Goal: Transaction & Acquisition: Purchase product/service

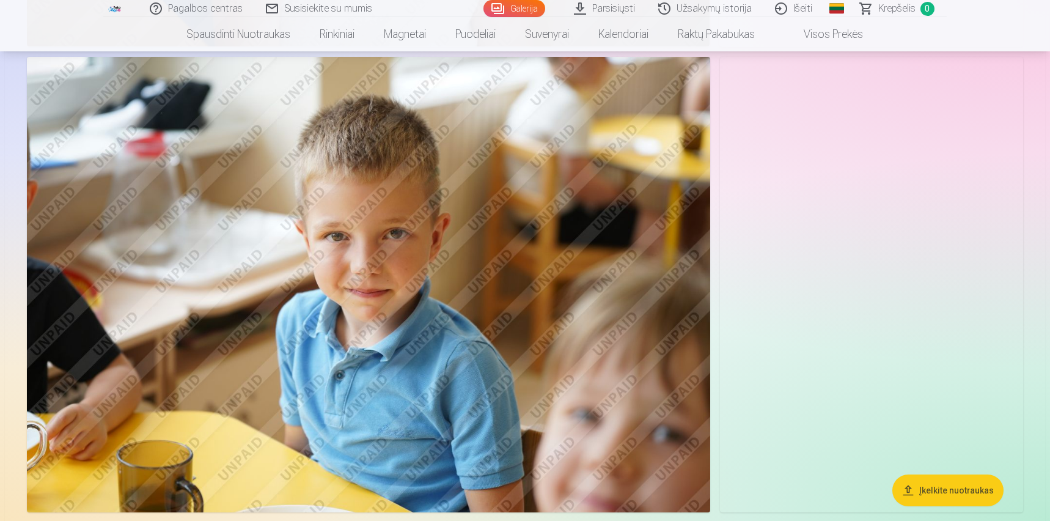
scroll to position [1894, 0]
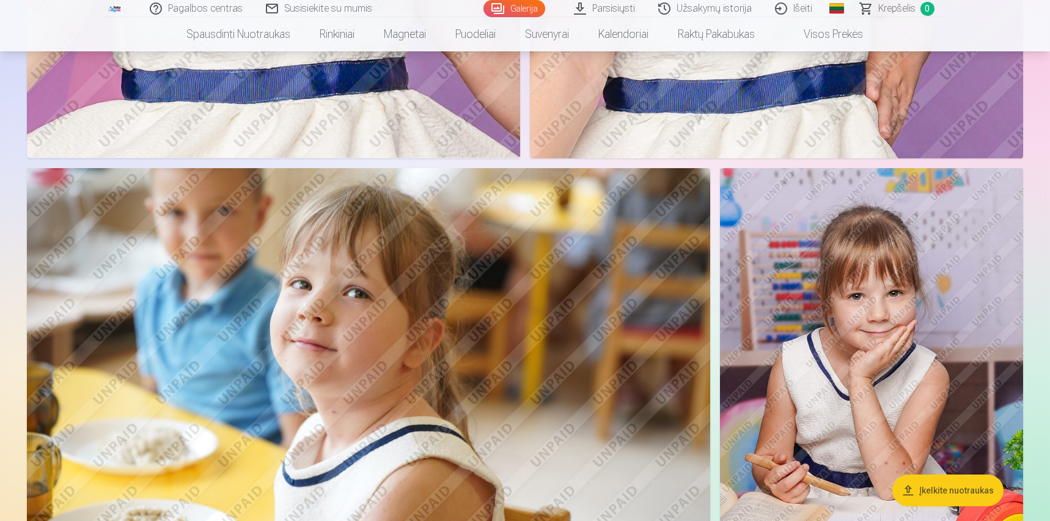
click at [869, 265] on img at bounding box center [871, 395] width 303 height 455
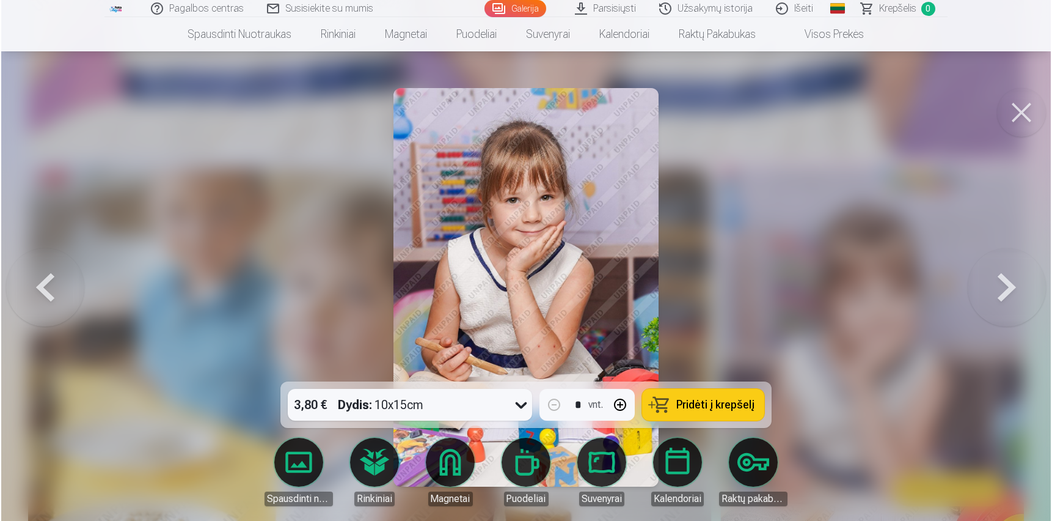
scroll to position [3000, 0]
click at [726, 403] on span "Pridėti į krepšelį" at bounding box center [715, 404] width 78 height 11
click at [41, 282] on button at bounding box center [44, 287] width 78 height 164
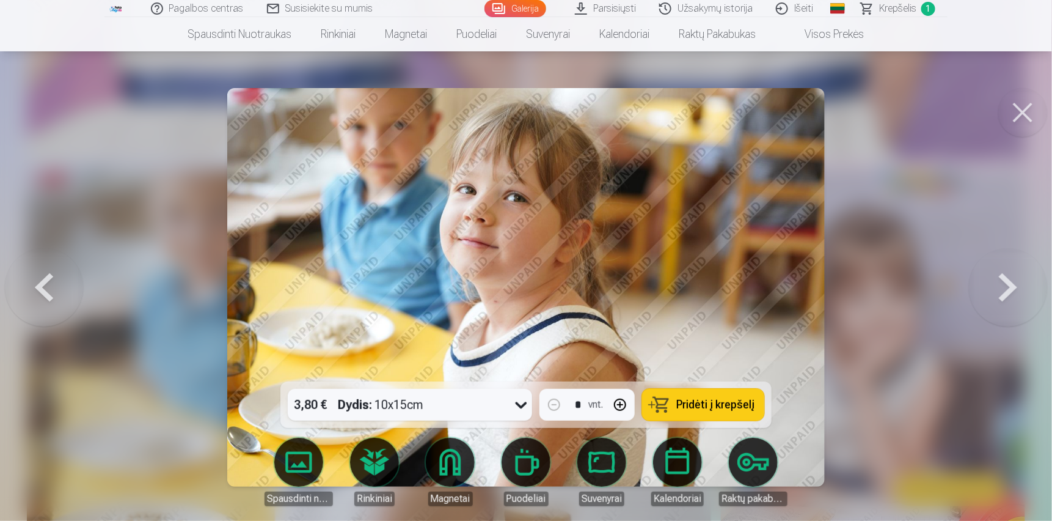
click at [42, 280] on button at bounding box center [44, 287] width 78 height 164
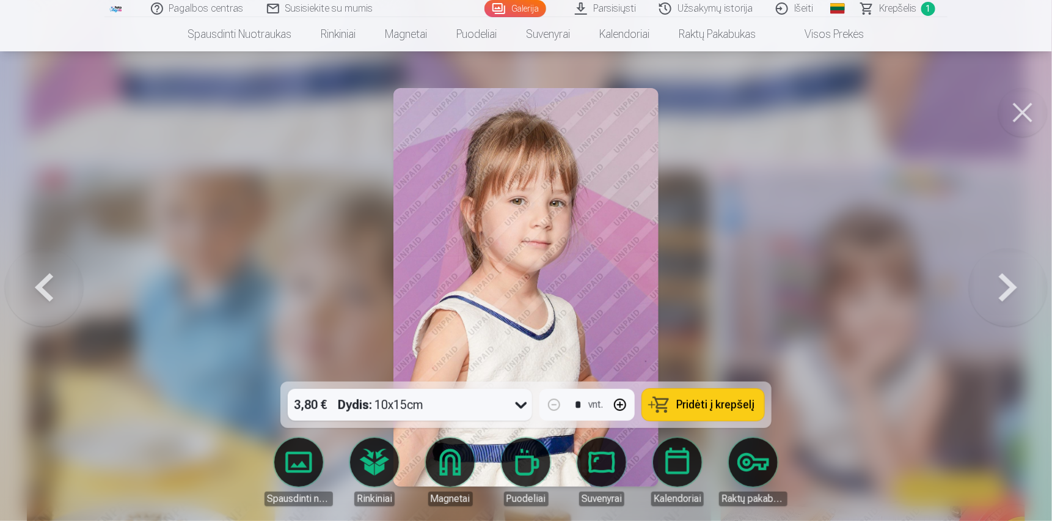
click at [42, 280] on button at bounding box center [44, 287] width 78 height 164
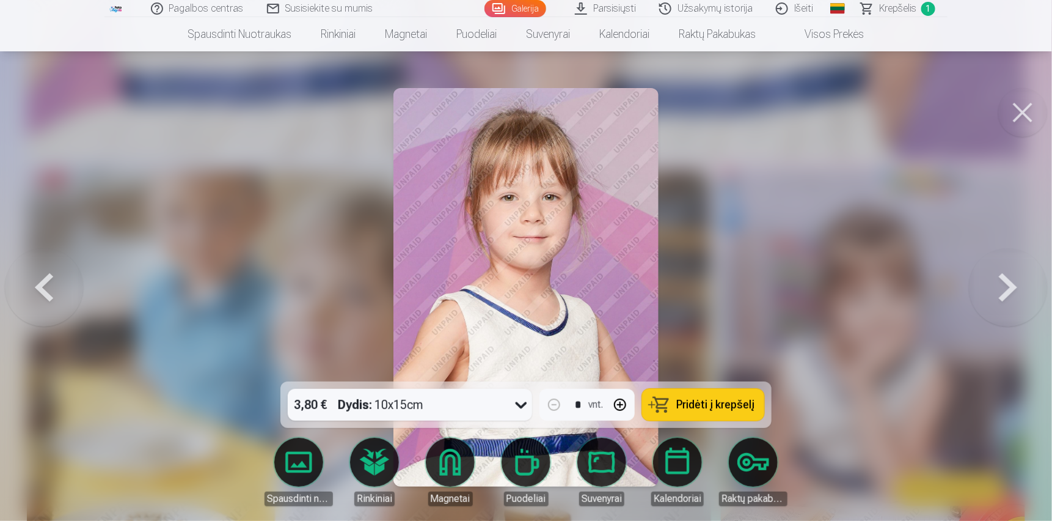
click at [42, 280] on button at bounding box center [44, 287] width 78 height 164
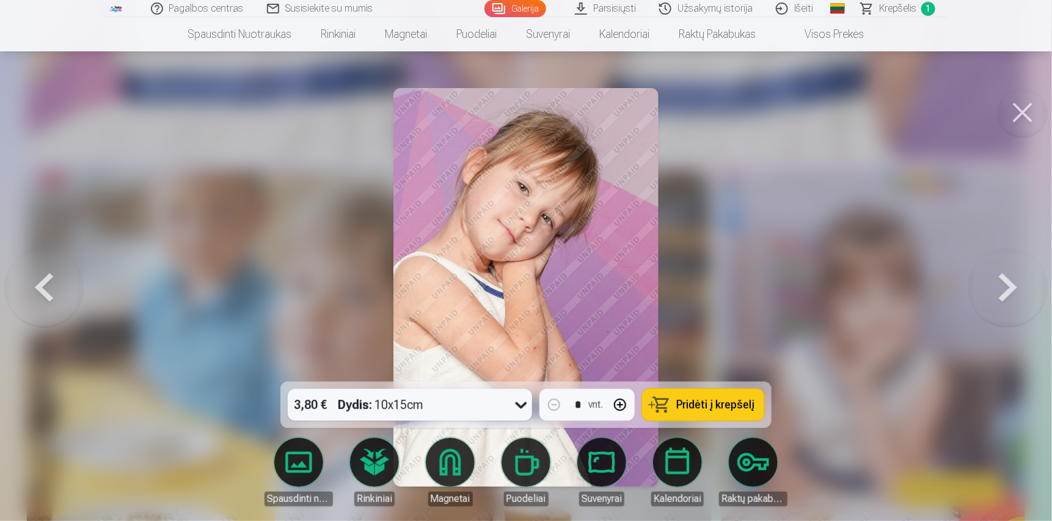
click at [42, 280] on button at bounding box center [44, 287] width 78 height 164
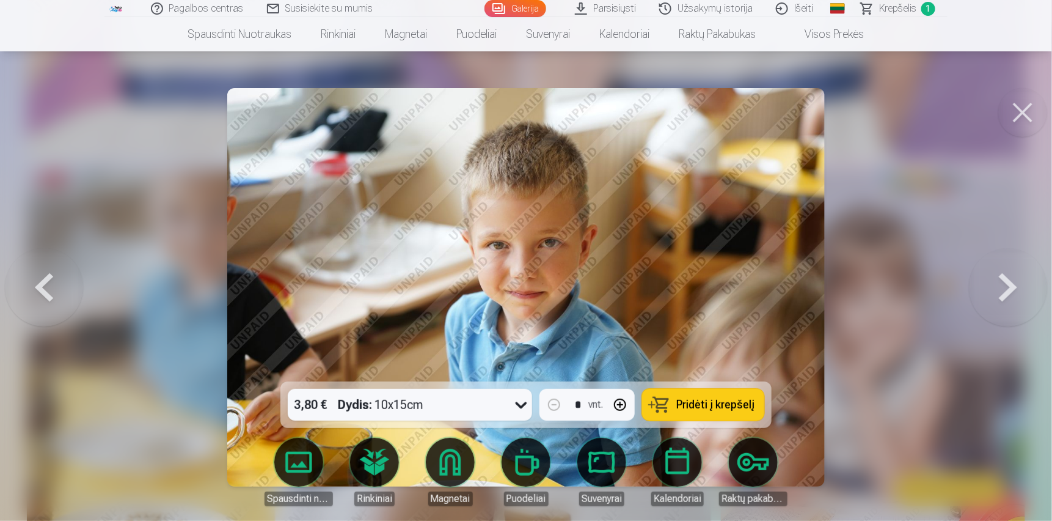
click at [42, 280] on button at bounding box center [44, 287] width 78 height 164
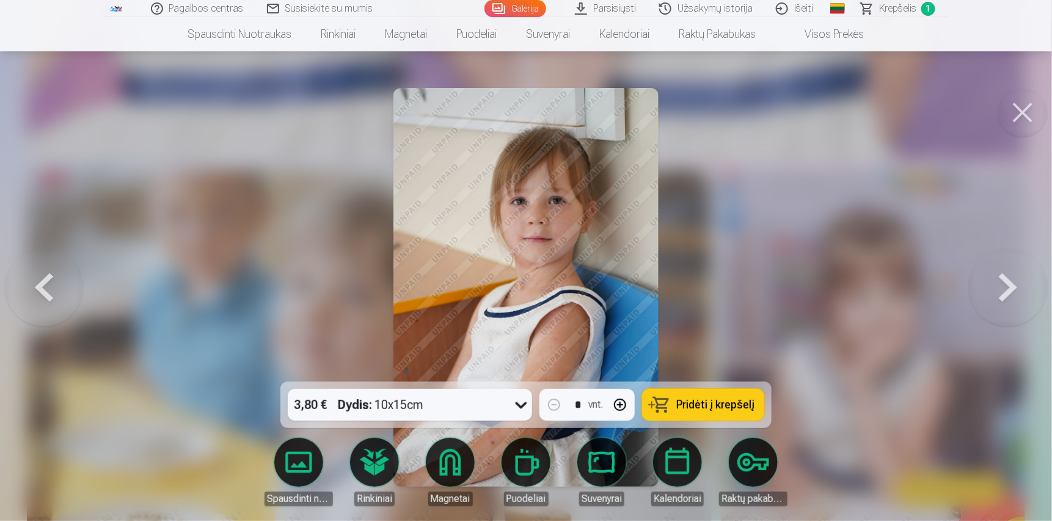
click at [42, 280] on button at bounding box center [44, 287] width 78 height 164
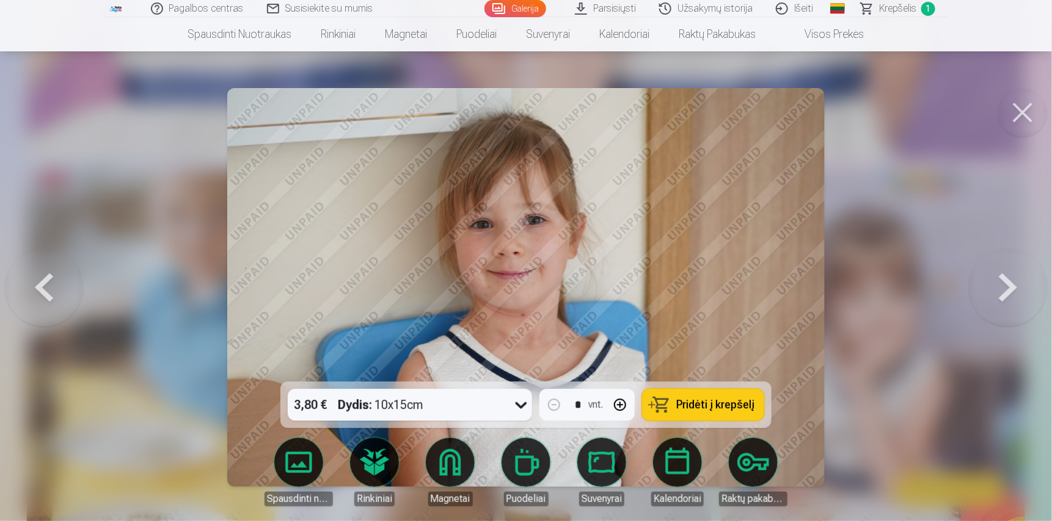
click at [42, 280] on button at bounding box center [44, 287] width 78 height 164
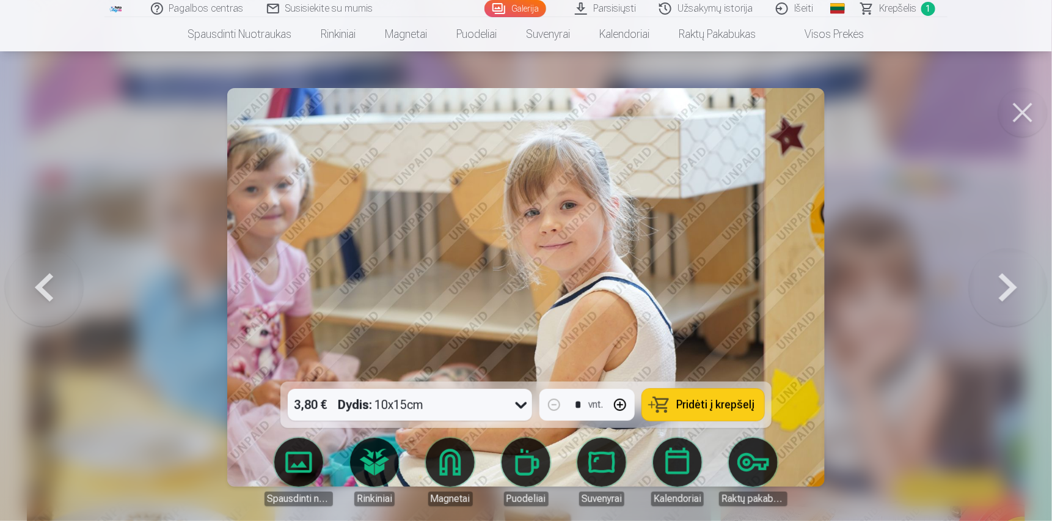
click at [42, 280] on button at bounding box center [44, 287] width 78 height 164
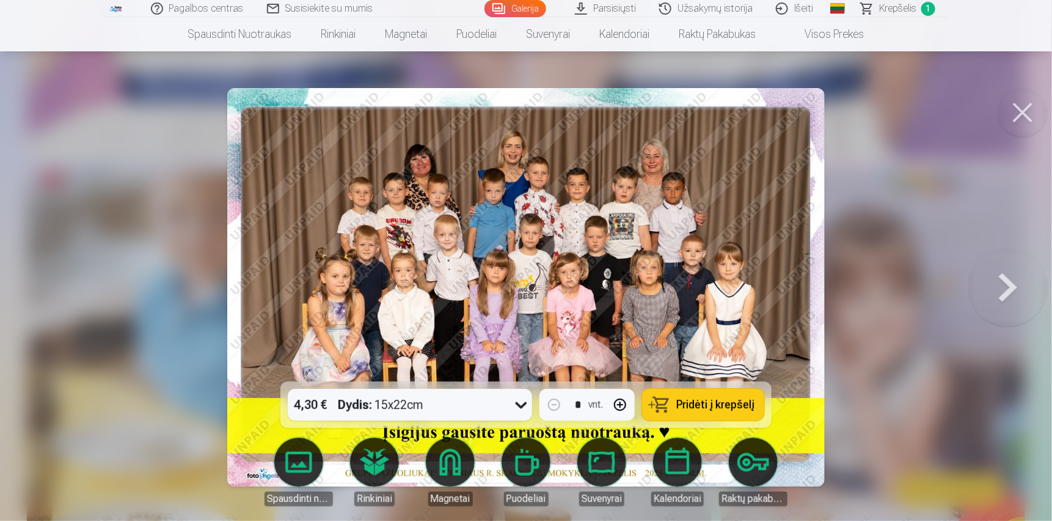
click at [737, 403] on span "Pridėti į krepšelį" at bounding box center [715, 404] width 78 height 11
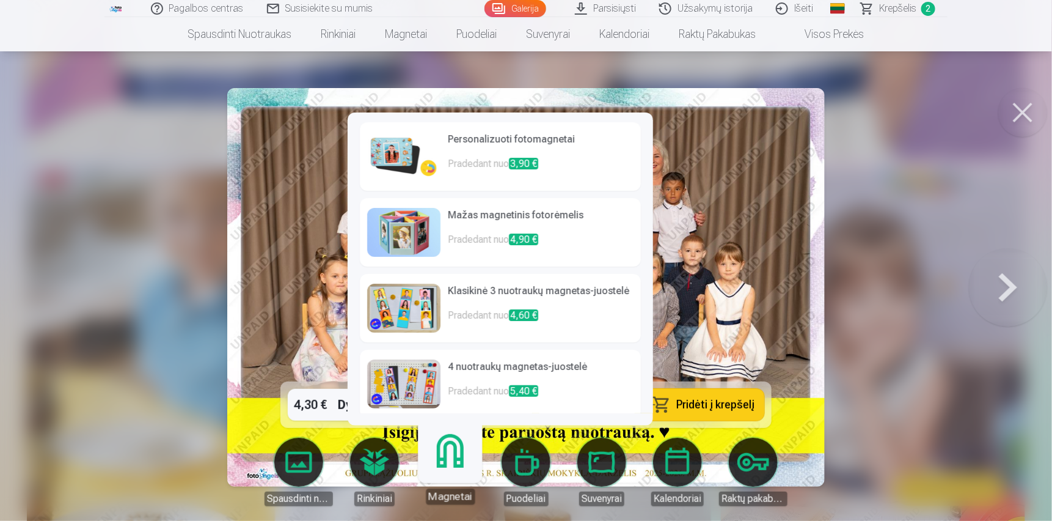
click at [445, 461] on link "Magnetai" at bounding box center [449, 466] width 75 height 75
click at [568, 144] on h6 "Personalizuoti fotomagnetai" at bounding box center [541, 144] width 186 height 24
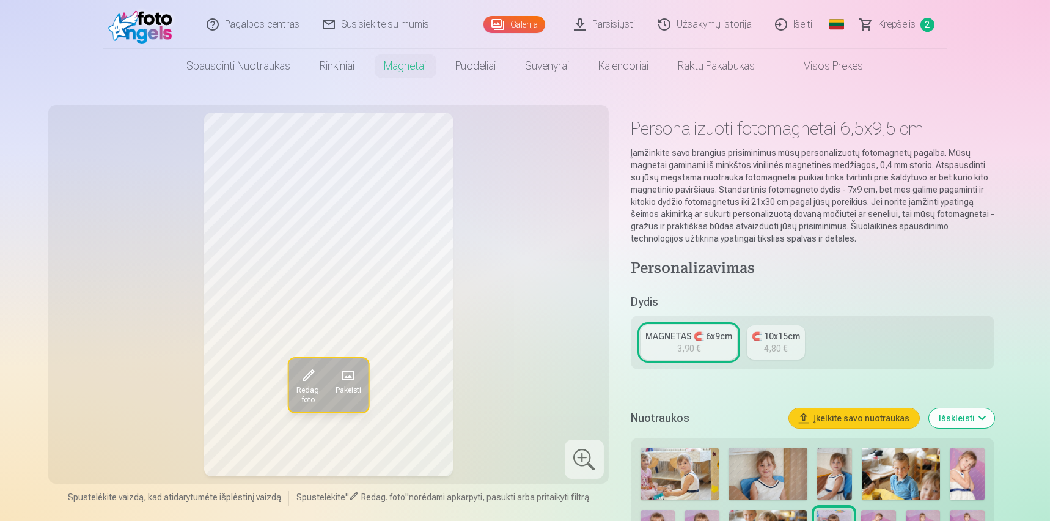
click at [349, 379] on span at bounding box center [348, 375] width 20 height 20
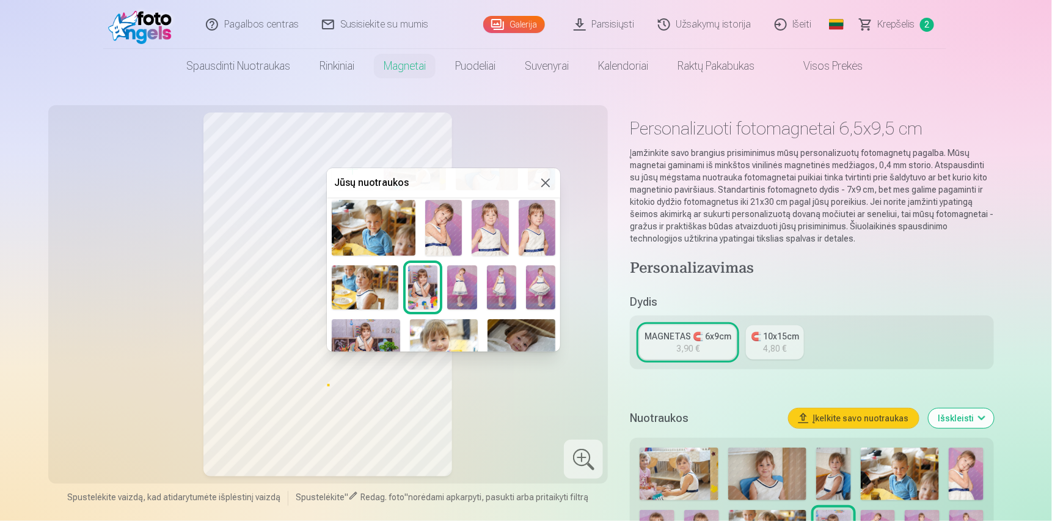
scroll to position [57, 0]
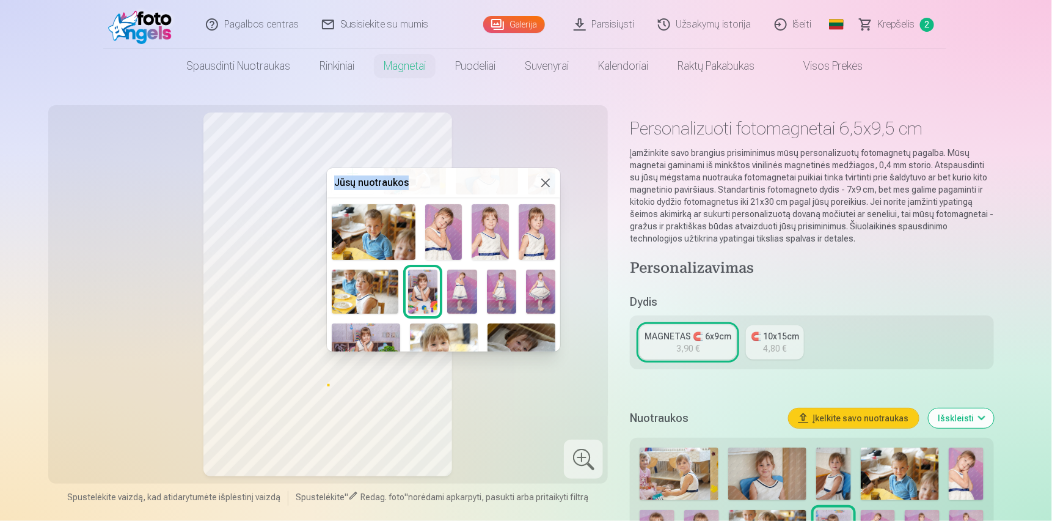
drag, startPoint x: 476, startPoint y: 180, endPoint x: 632, endPoint y: 183, distance: 156.5
click at [632, 183] on body "Pagalbos centras Susisiekite su mumis Galerija Parsisiųsti Užsakymų istorija Iš…" at bounding box center [526, 260] width 1052 height 521
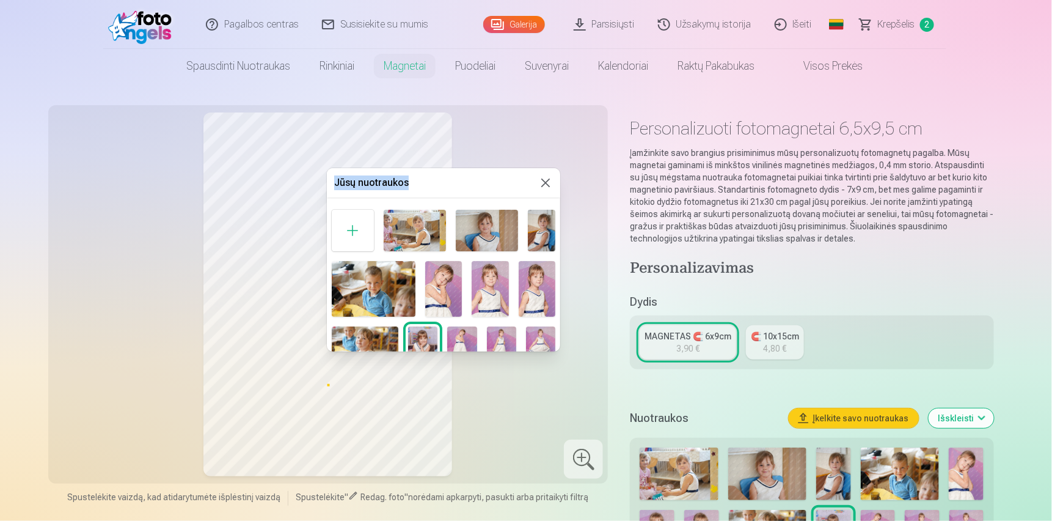
click at [438, 290] on img at bounding box center [443, 289] width 37 height 56
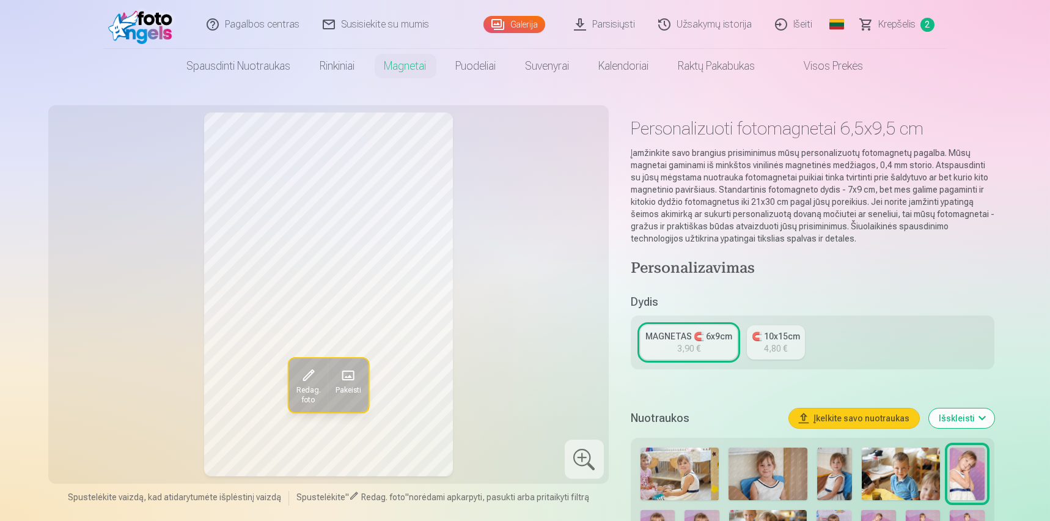
click at [303, 372] on span at bounding box center [308, 375] width 20 height 20
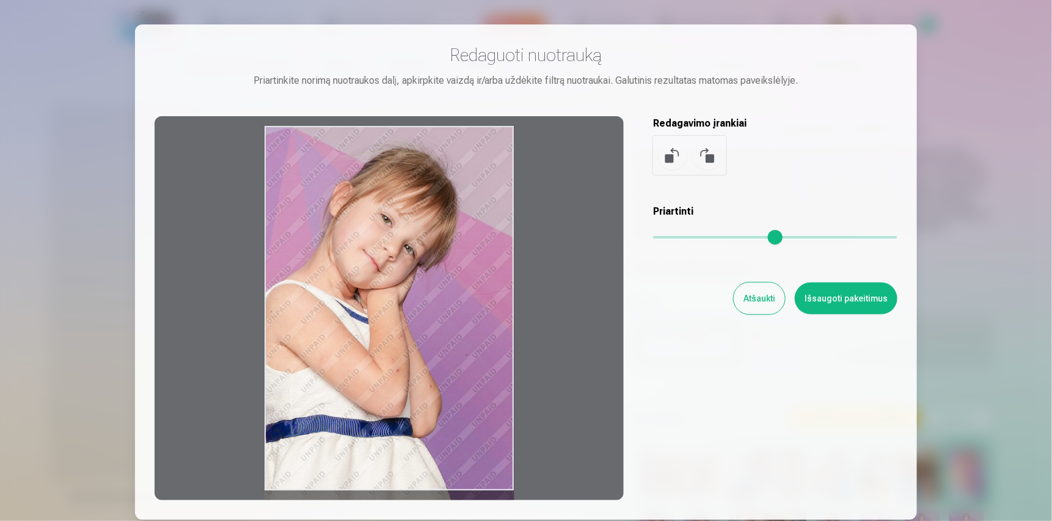
drag, startPoint x: 400, startPoint y: 373, endPoint x: 425, endPoint y: 442, distance: 74.0
click at [425, 442] on div at bounding box center [389, 308] width 469 height 384
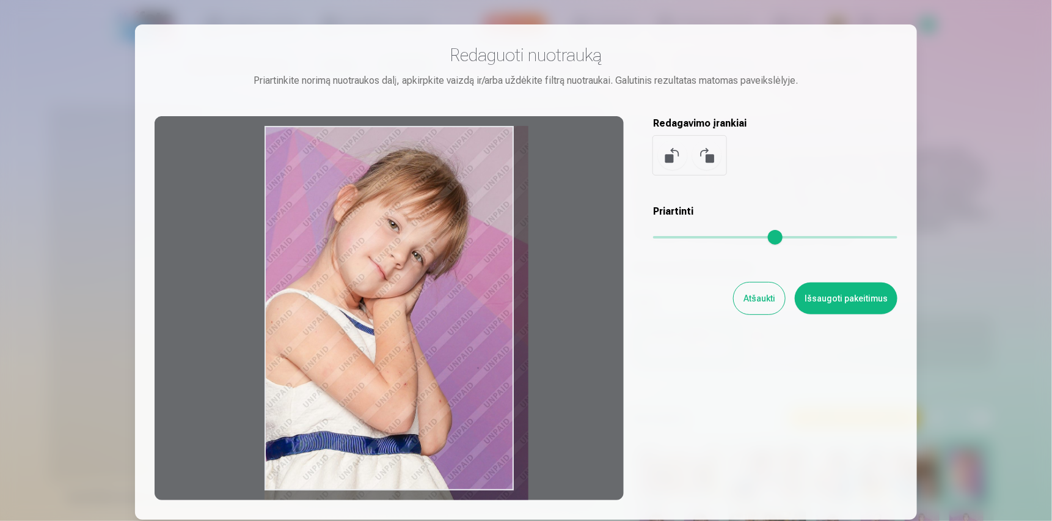
drag, startPoint x: 657, startPoint y: 237, endPoint x: 680, endPoint y: 243, distance: 23.4
click at [680, 238] on input "range" at bounding box center [775, 237] width 244 height 2
type input "****"
click at [836, 293] on button "Išsaugoti pakeitimus" at bounding box center [846, 298] width 103 height 32
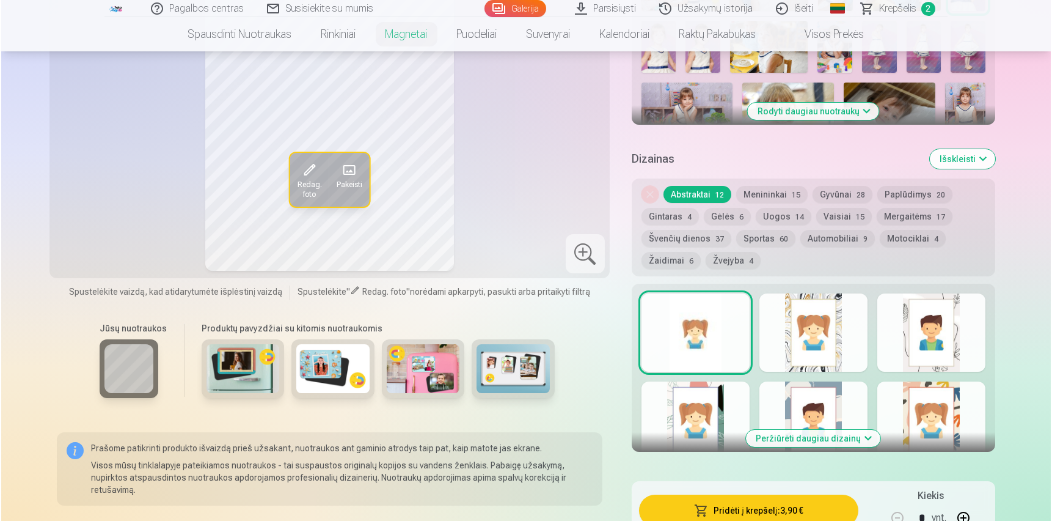
scroll to position [611, 0]
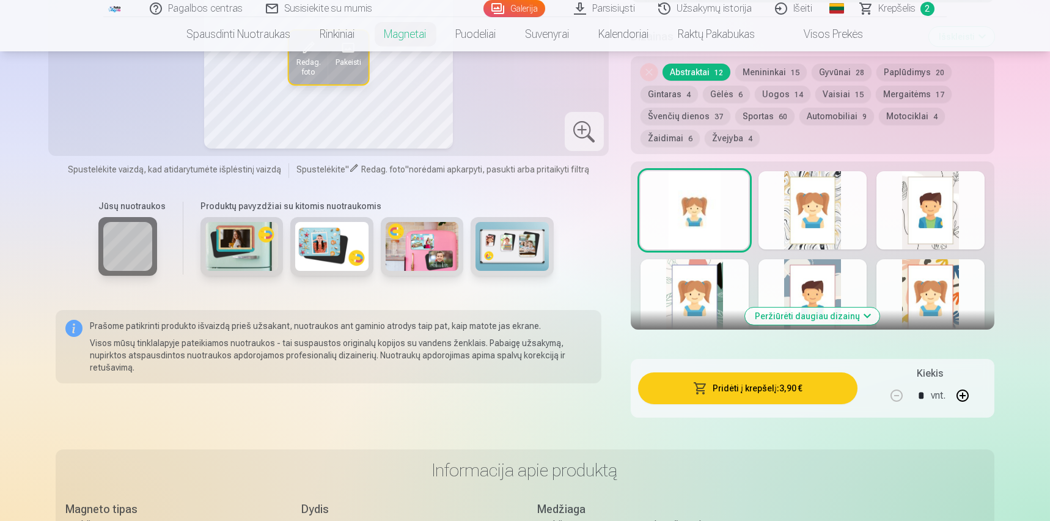
click at [825, 399] on button "Pridėti į krepšelį : 3,90 €" at bounding box center [747, 388] width 219 height 32
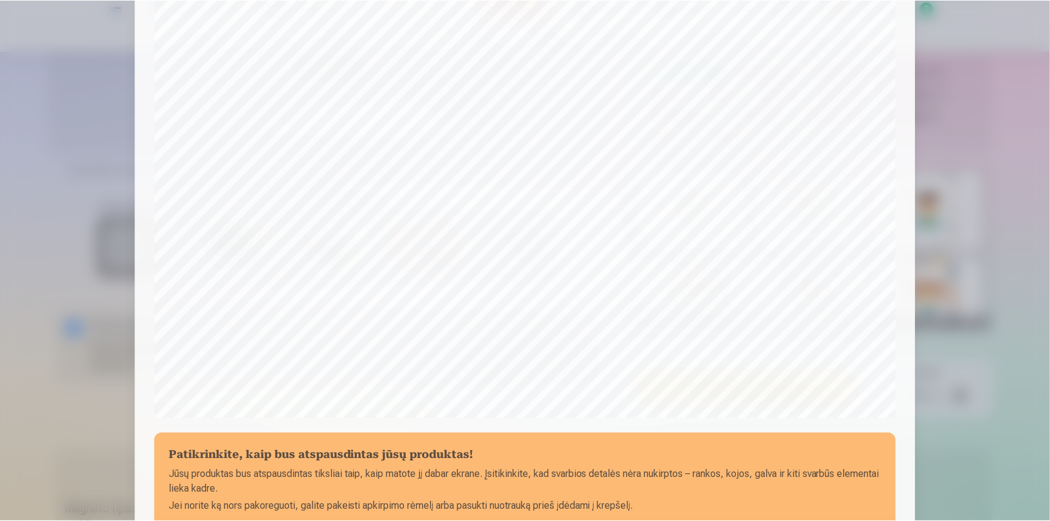
scroll to position [359, 0]
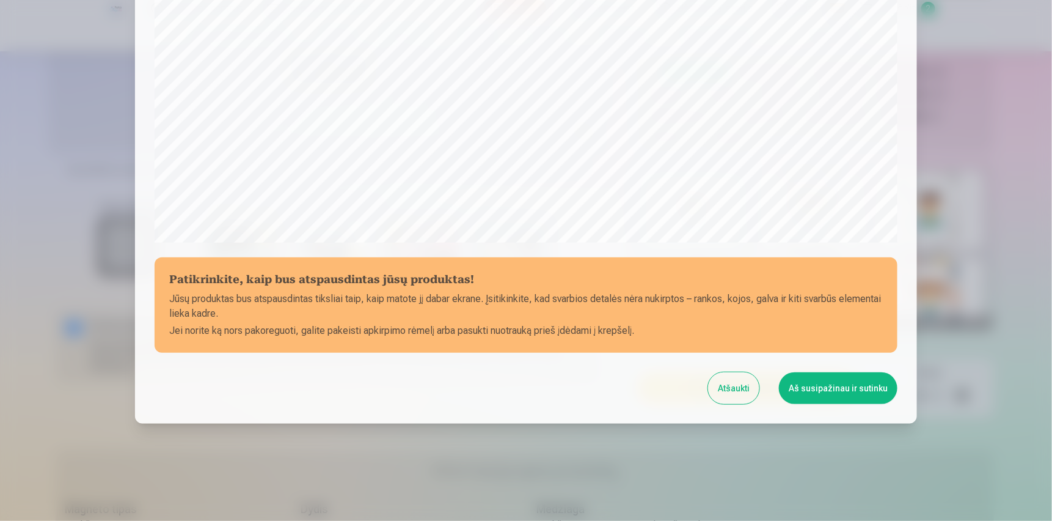
click at [870, 393] on button "Aš susipažinau ir sutinku" at bounding box center [838, 388] width 119 height 32
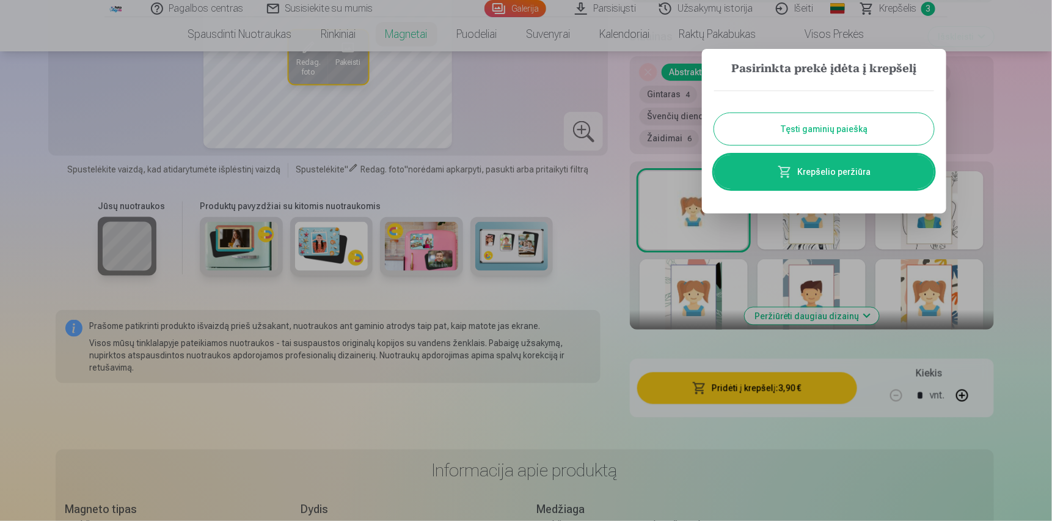
click at [852, 127] on button "Tęsti gaminių paiešką" at bounding box center [824, 129] width 220 height 32
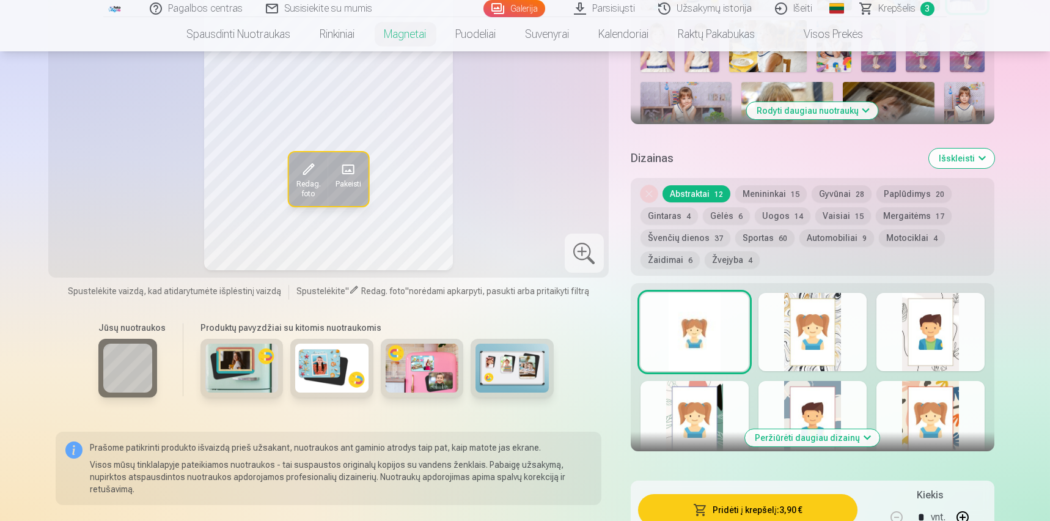
scroll to position [306, 0]
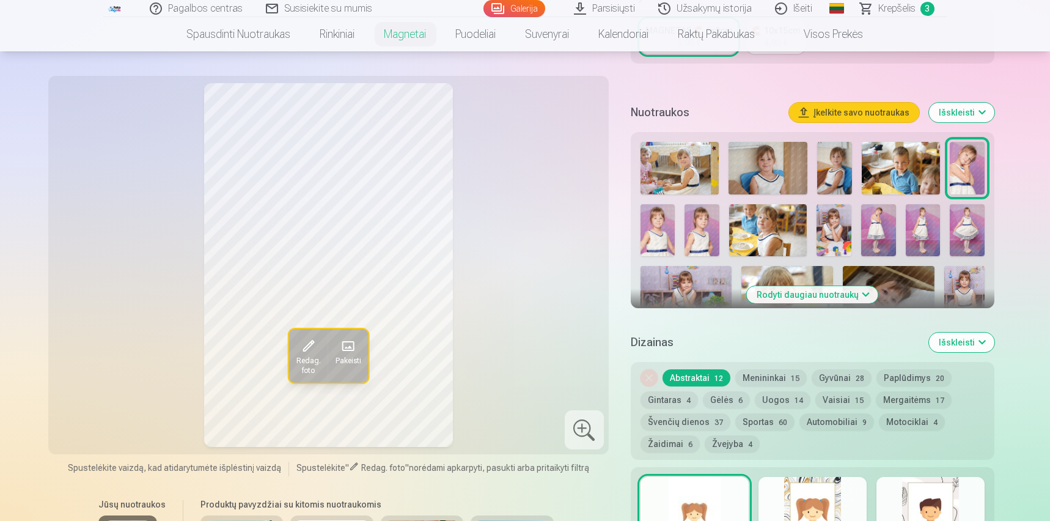
click at [689, 166] on img at bounding box center [679, 168] width 78 height 53
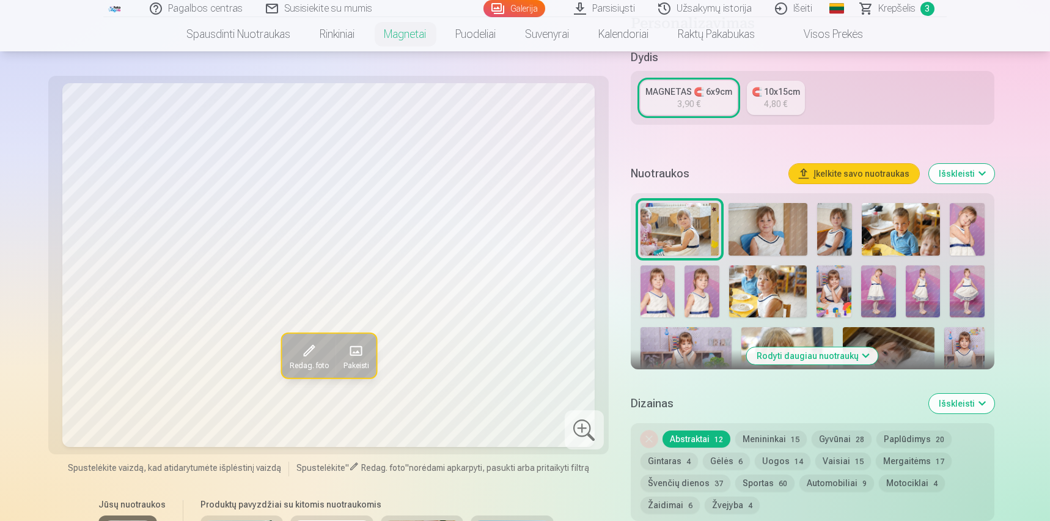
scroll to position [244, 0]
click at [769, 219] on img at bounding box center [767, 229] width 78 height 53
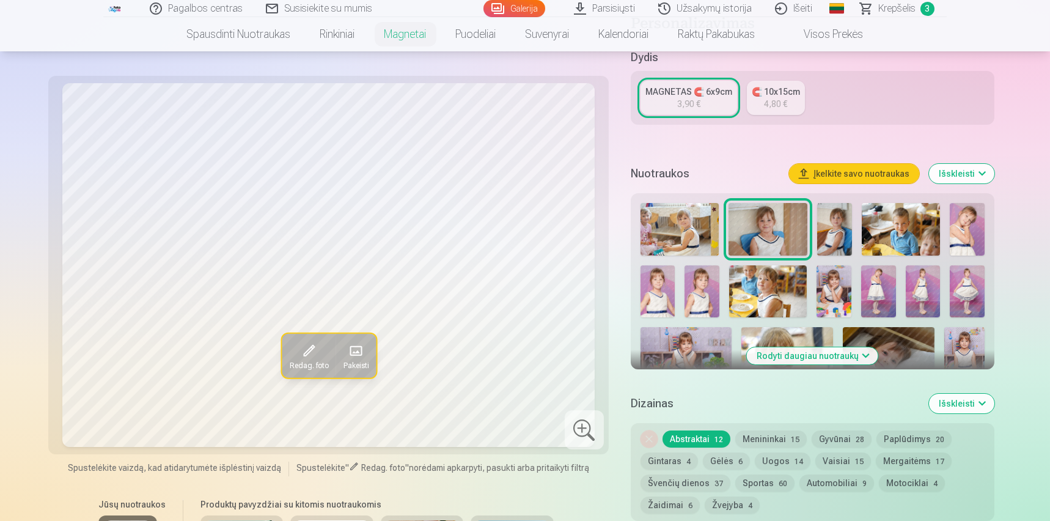
click at [828, 223] on img at bounding box center [834, 229] width 35 height 53
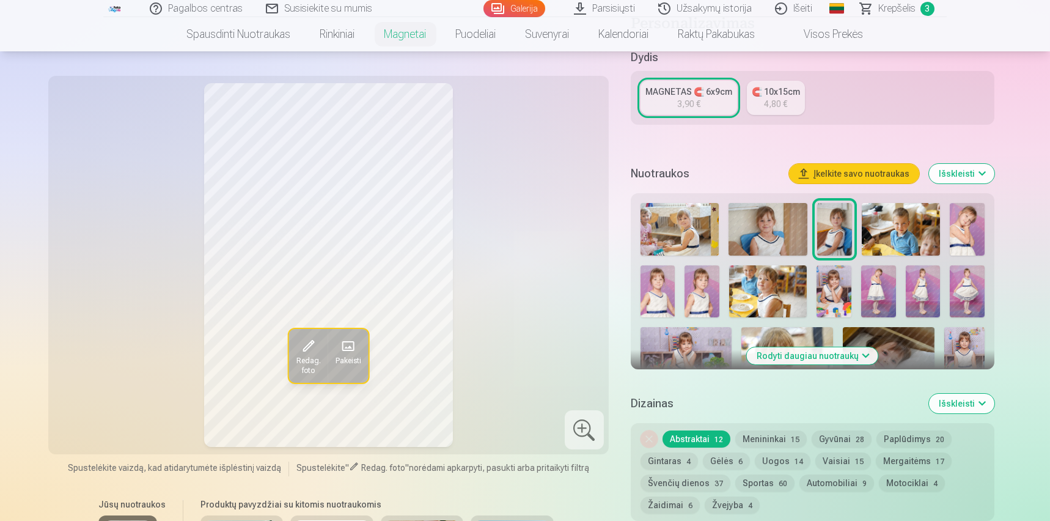
click at [883, 228] on img at bounding box center [901, 229] width 78 height 53
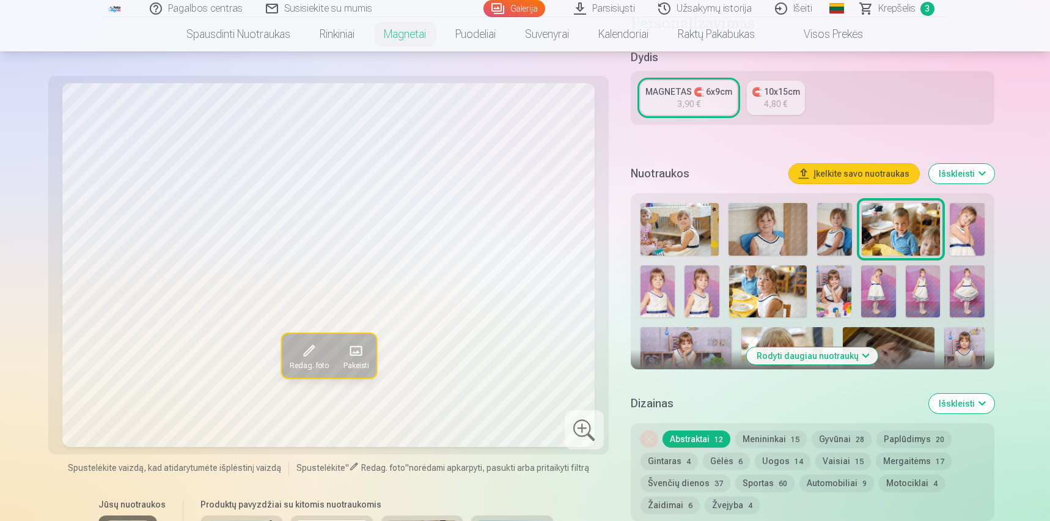
click at [956, 227] on img at bounding box center [967, 229] width 35 height 53
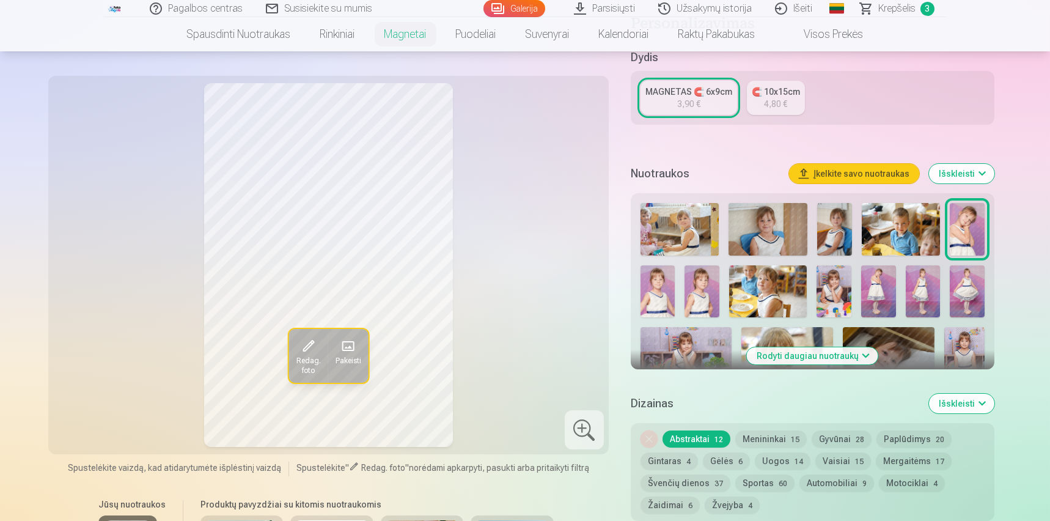
click at [653, 296] on img at bounding box center [657, 291] width 35 height 52
click at [697, 293] on img at bounding box center [701, 291] width 35 height 52
click at [769, 293] on img at bounding box center [768, 291] width 78 height 52
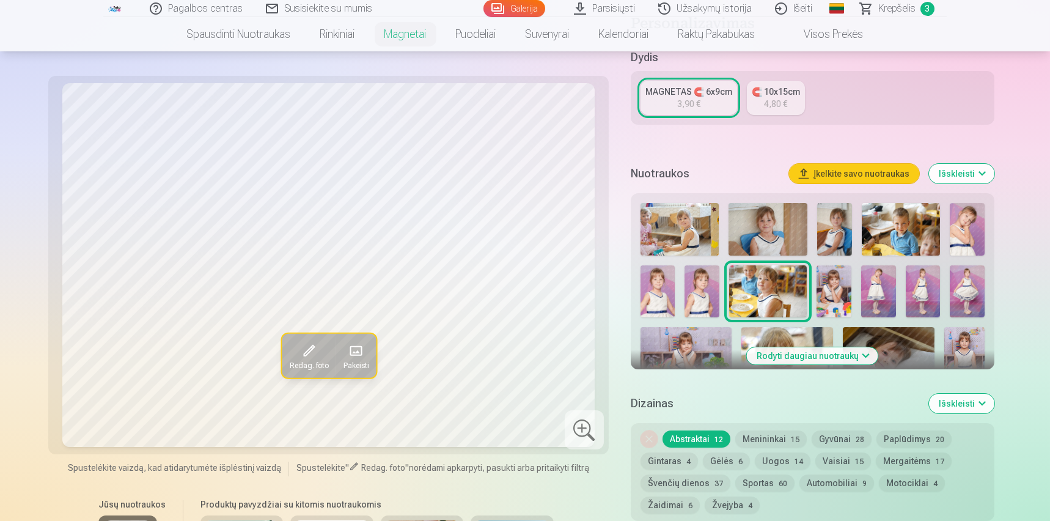
click at [832, 291] on img at bounding box center [833, 291] width 35 height 52
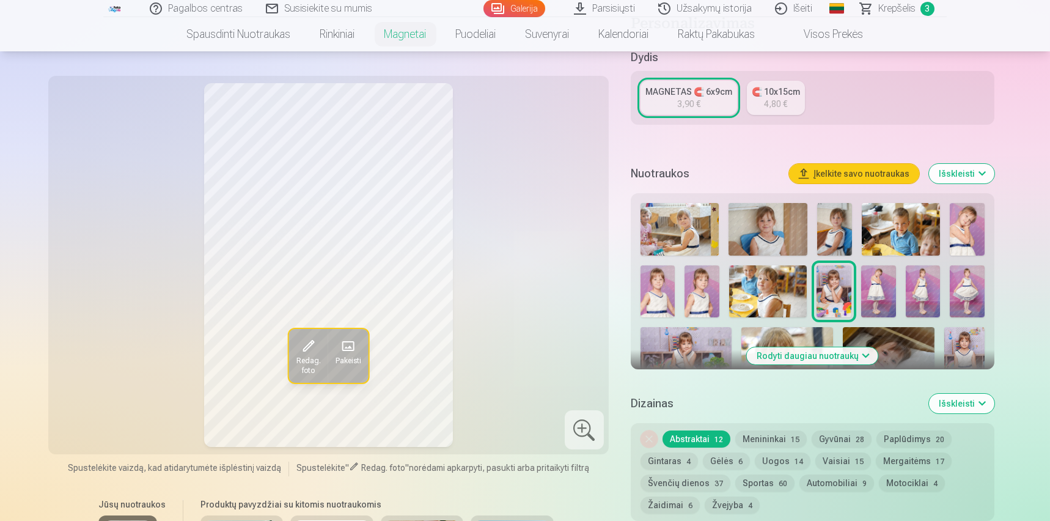
click at [868, 289] on img at bounding box center [878, 291] width 35 height 52
click at [920, 284] on img at bounding box center [923, 291] width 35 height 52
click at [978, 288] on img at bounding box center [967, 291] width 35 height 52
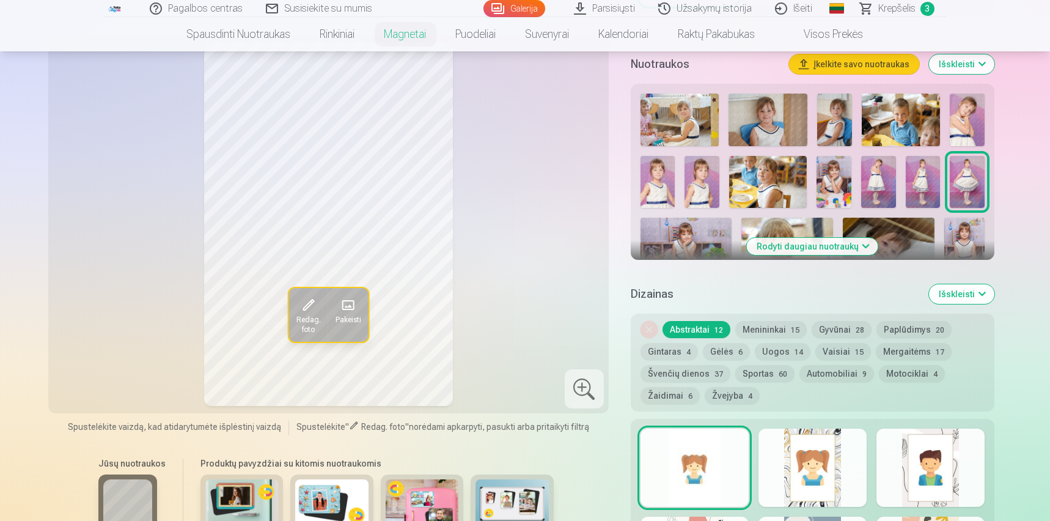
scroll to position [367, 0]
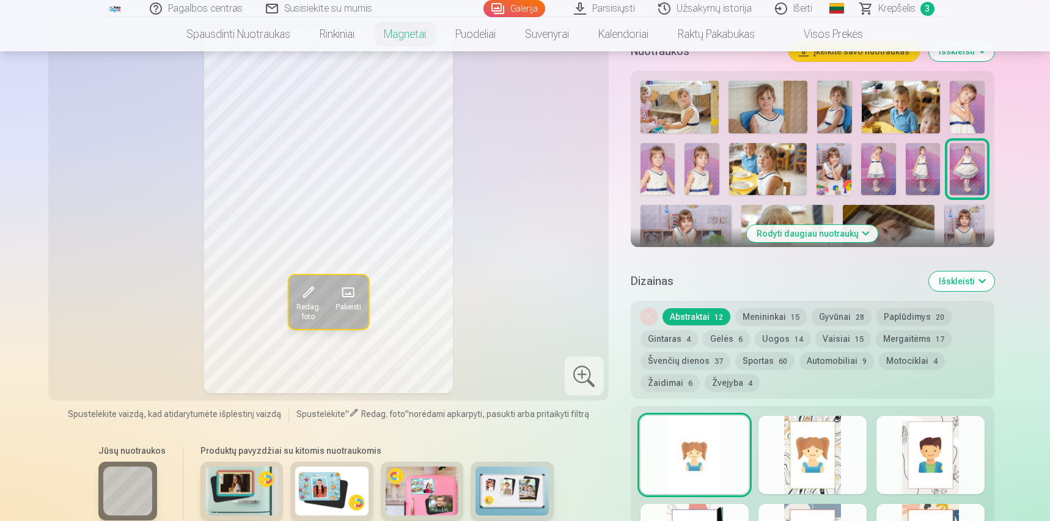
click at [846, 230] on button "Rodyti daugiau nuotraukų" at bounding box center [812, 233] width 131 height 17
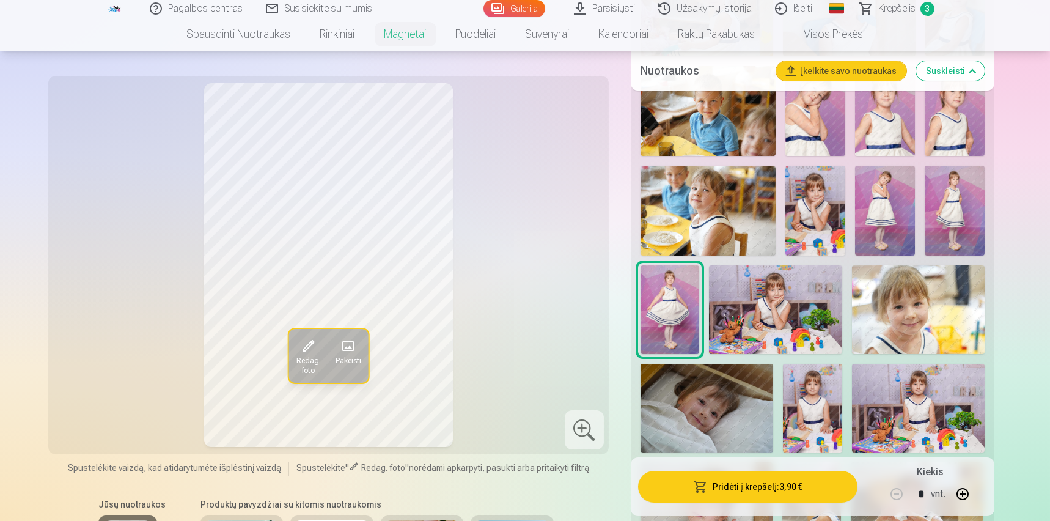
scroll to position [489, 0]
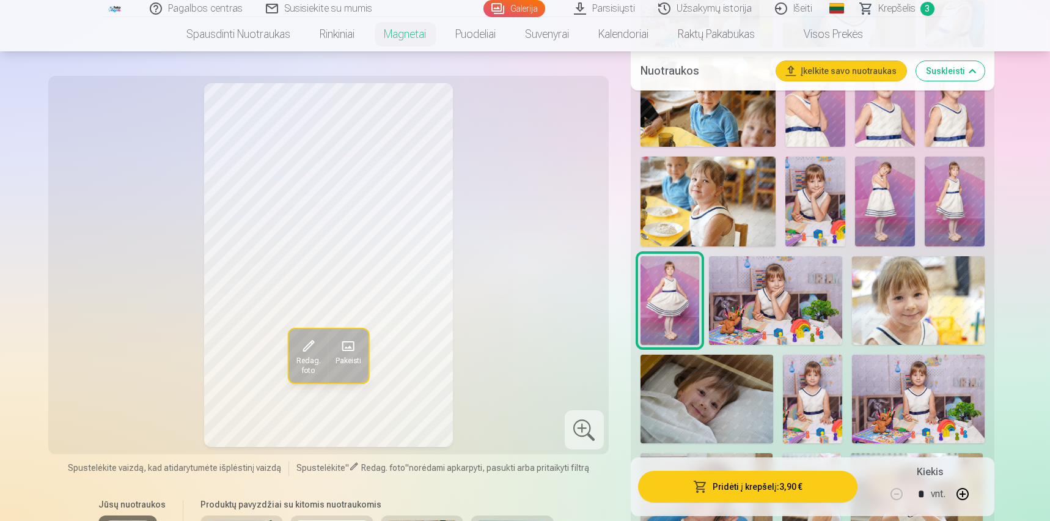
click at [824, 303] on img at bounding box center [775, 300] width 133 height 89
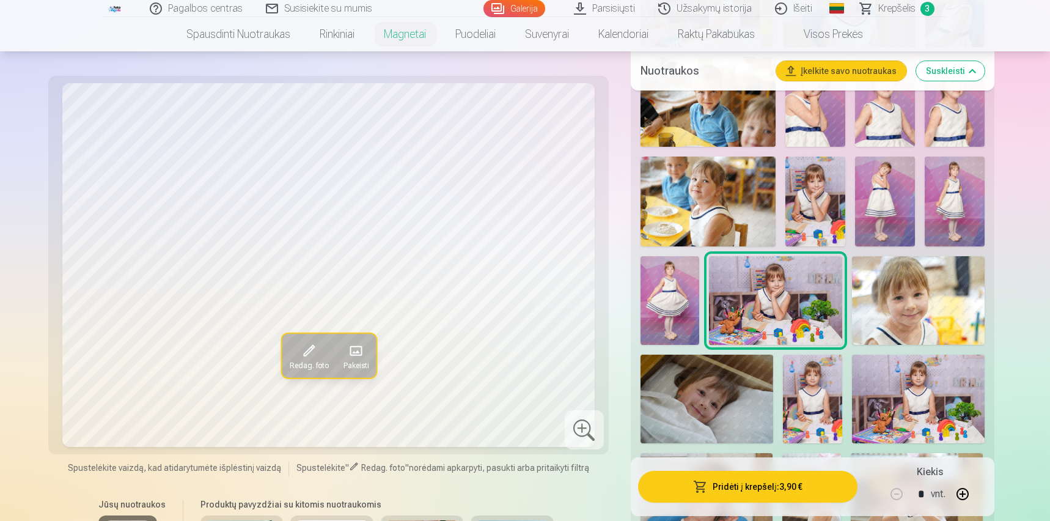
click at [916, 297] on img at bounding box center [918, 300] width 133 height 89
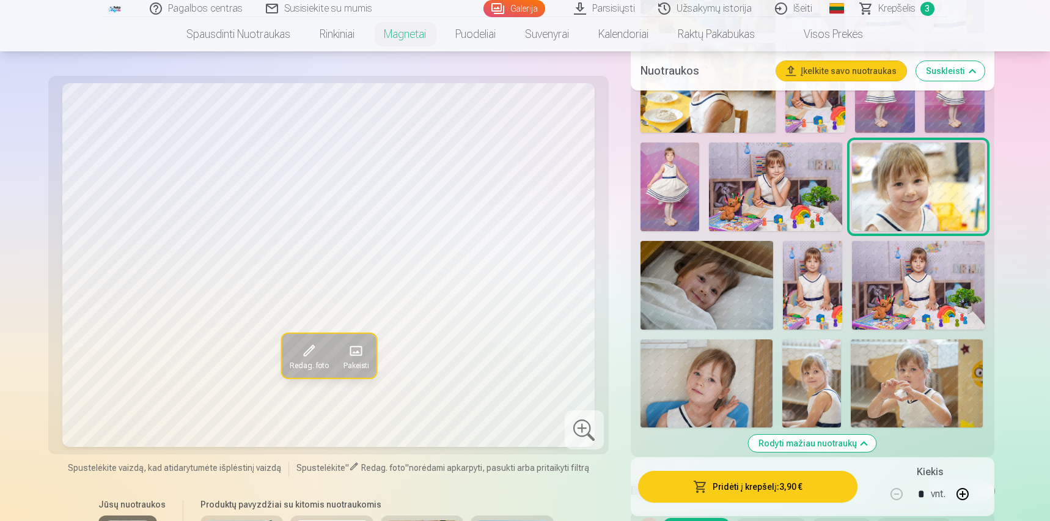
scroll to position [611, 0]
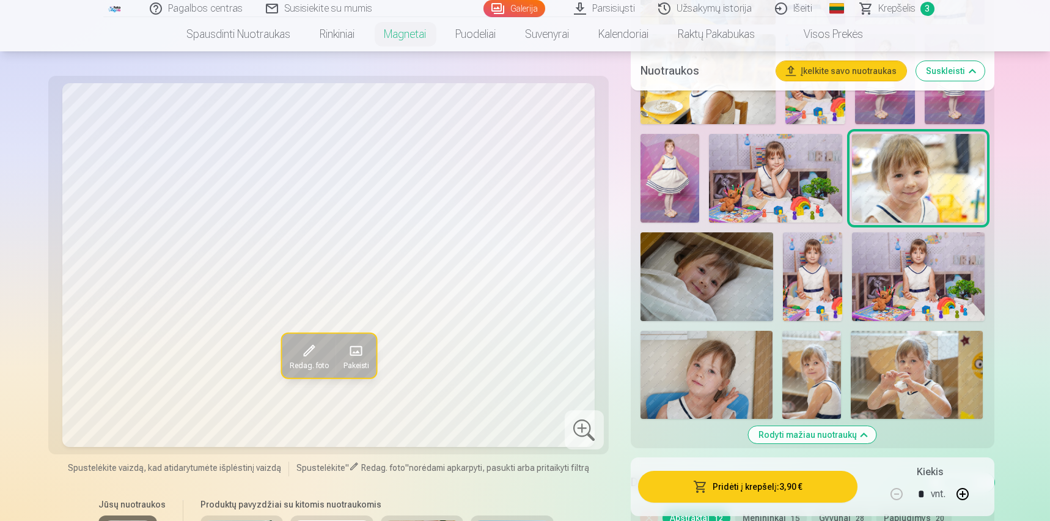
click at [735, 304] on img at bounding box center [706, 276] width 133 height 89
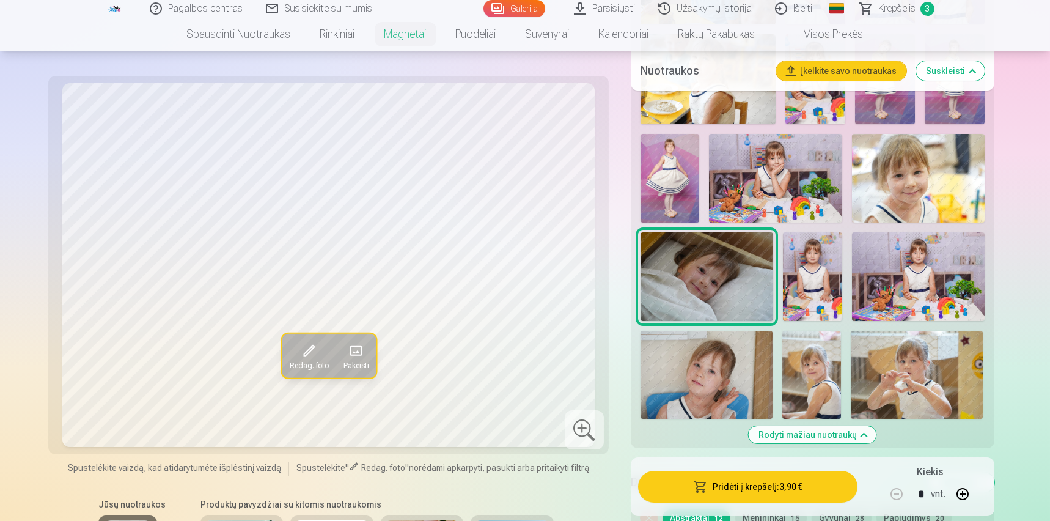
drag, startPoint x: 810, startPoint y: 288, endPoint x: 825, endPoint y: 282, distance: 15.7
click at [811, 288] on img at bounding box center [812, 276] width 59 height 89
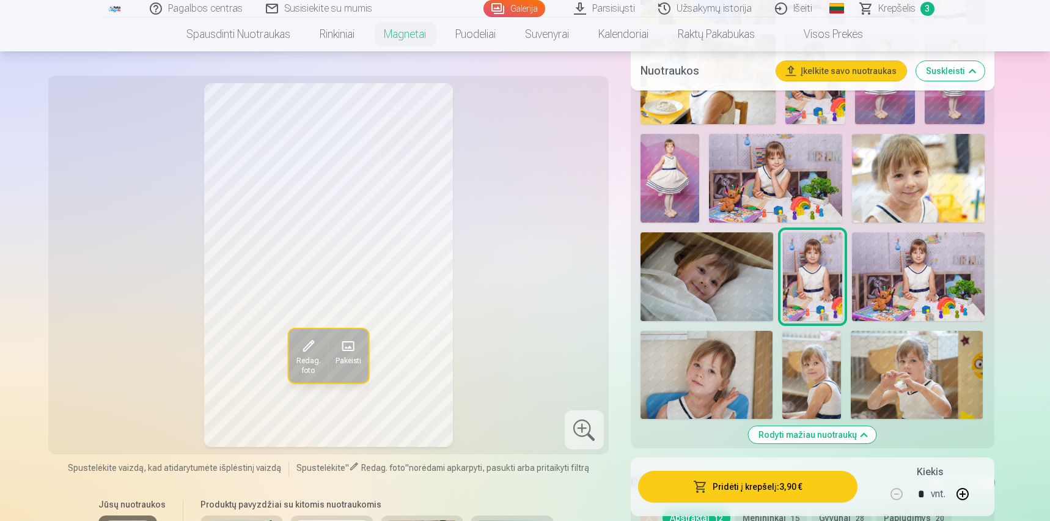
click at [865, 278] on img at bounding box center [918, 276] width 133 height 89
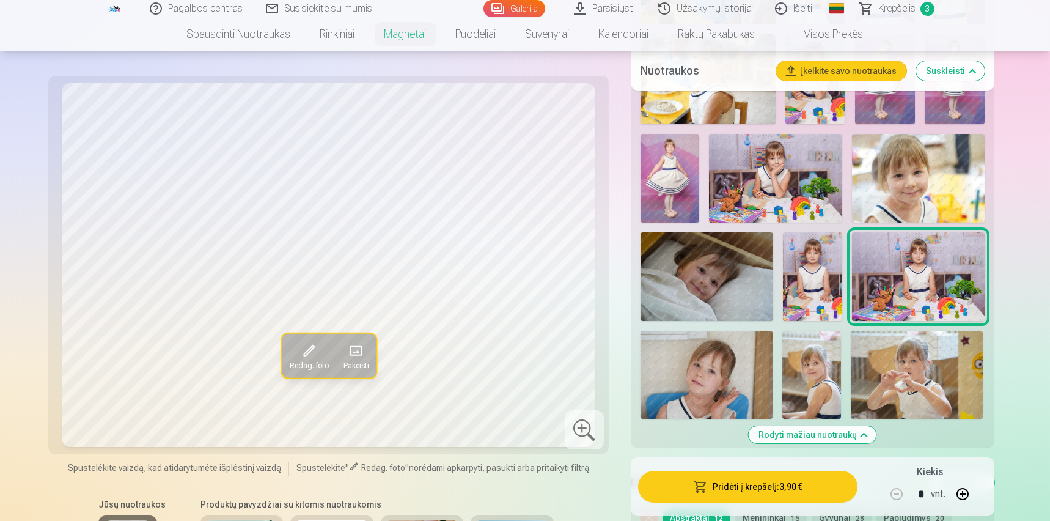
drag, startPoint x: 697, startPoint y: 368, endPoint x: 725, endPoint y: 359, distance: 30.1
click at [697, 368] on img at bounding box center [706, 375] width 132 height 88
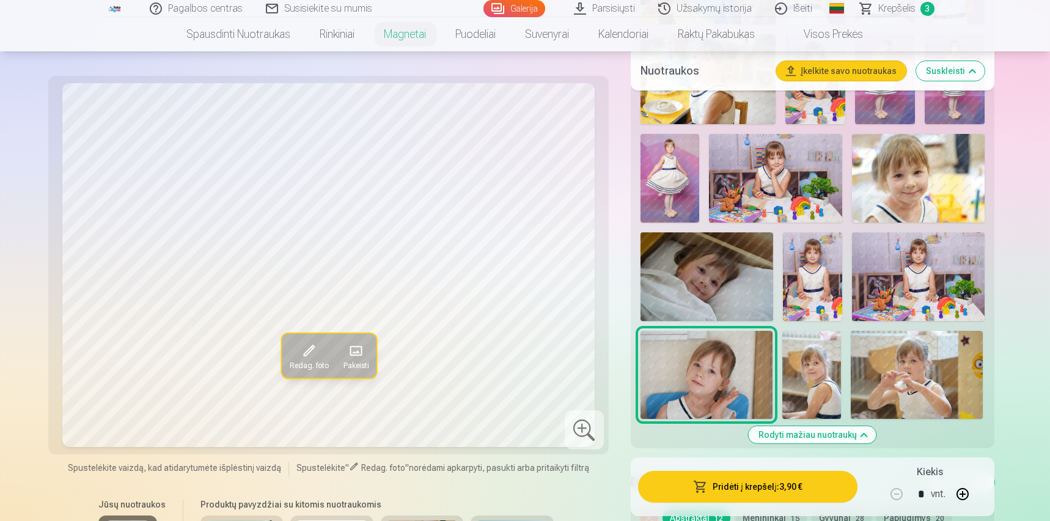
click at [793, 340] on img at bounding box center [811, 375] width 59 height 88
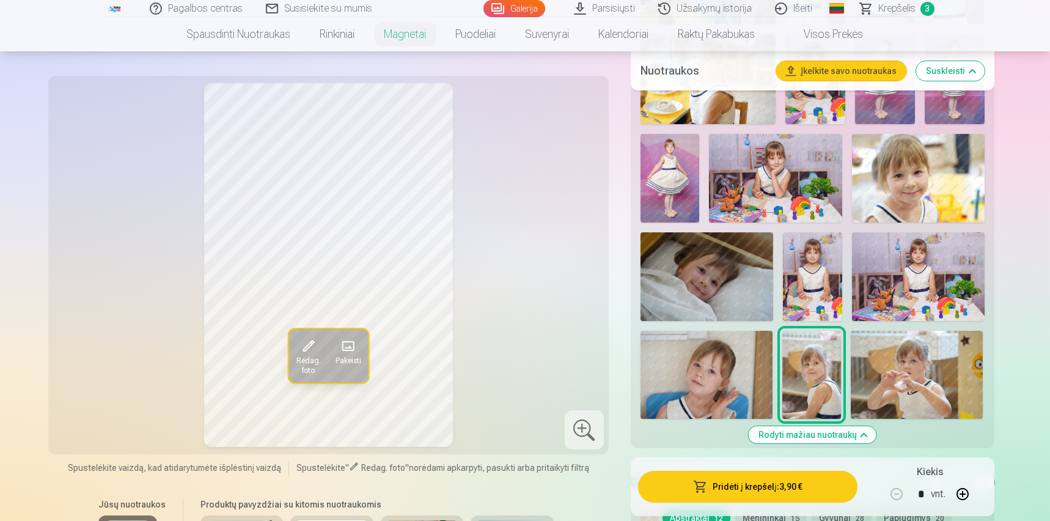
click at [887, 368] on img at bounding box center [917, 375] width 132 height 88
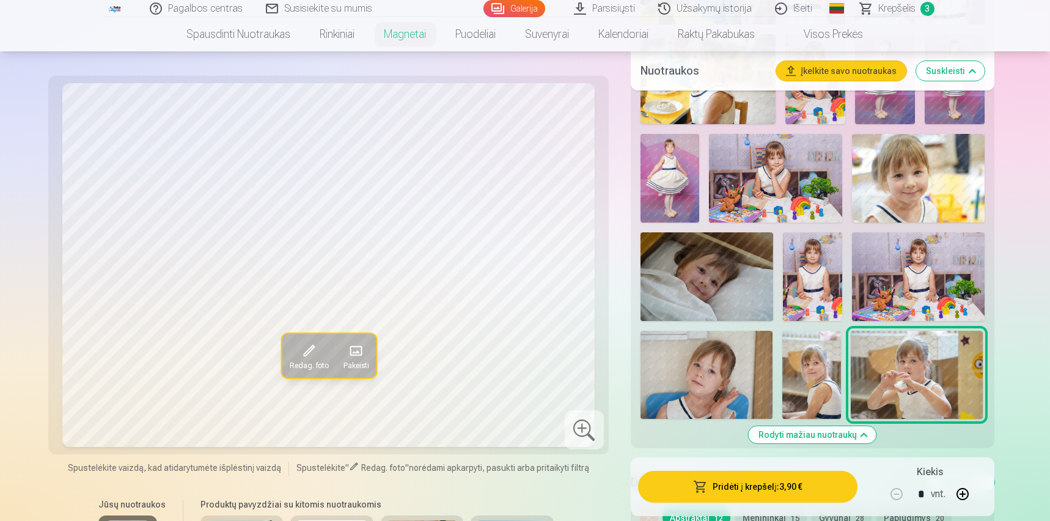
click at [926, 291] on img at bounding box center [918, 276] width 133 height 89
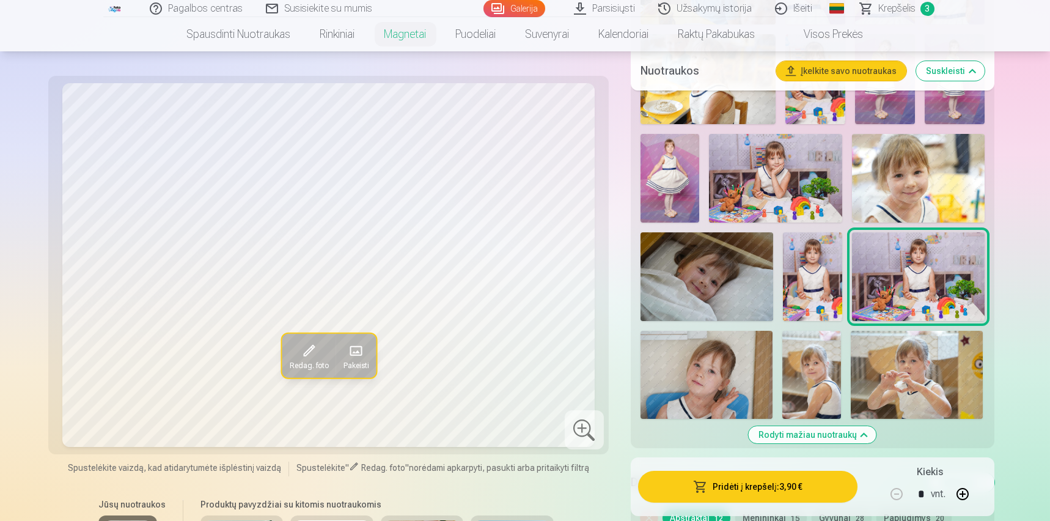
click at [931, 180] on img at bounding box center [918, 178] width 133 height 89
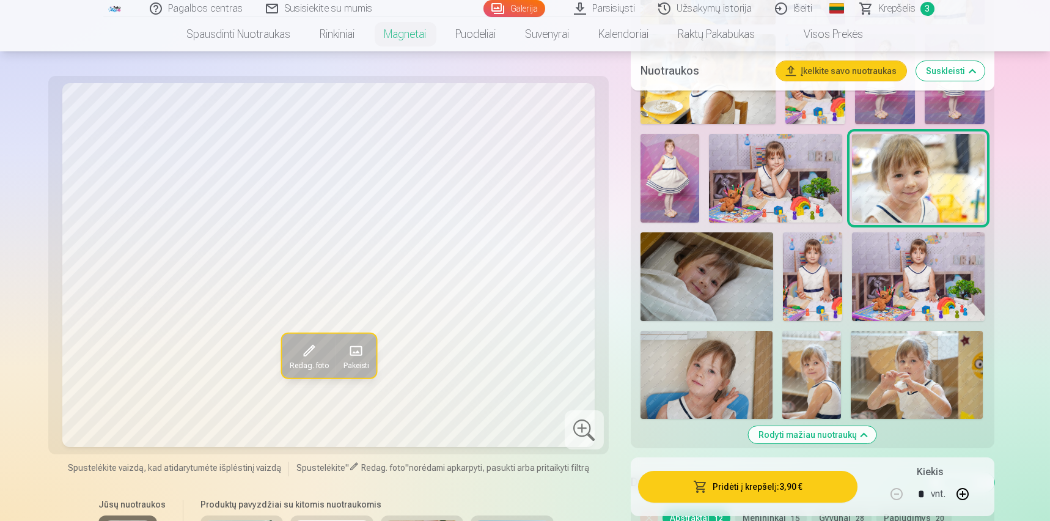
click at [730, 387] on img at bounding box center [706, 375] width 132 height 88
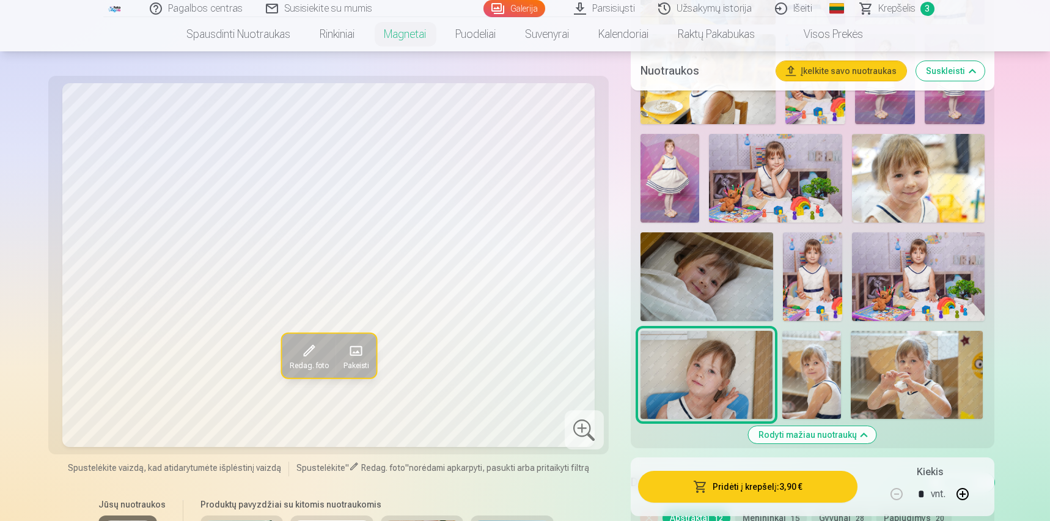
click at [932, 272] on img at bounding box center [918, 276] width 133 height 89
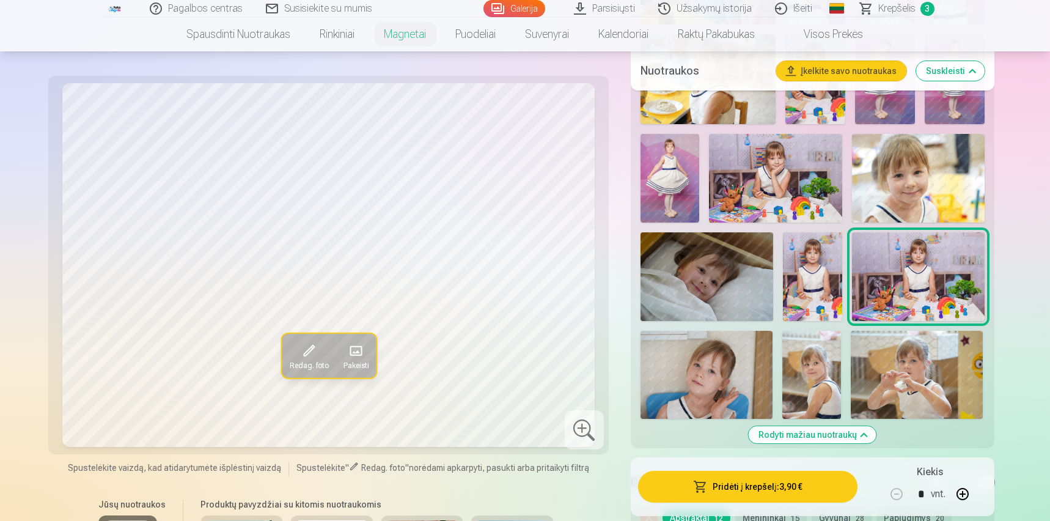
click at [926, 178] on img at bounding box center [918, 178] width 133 height 89
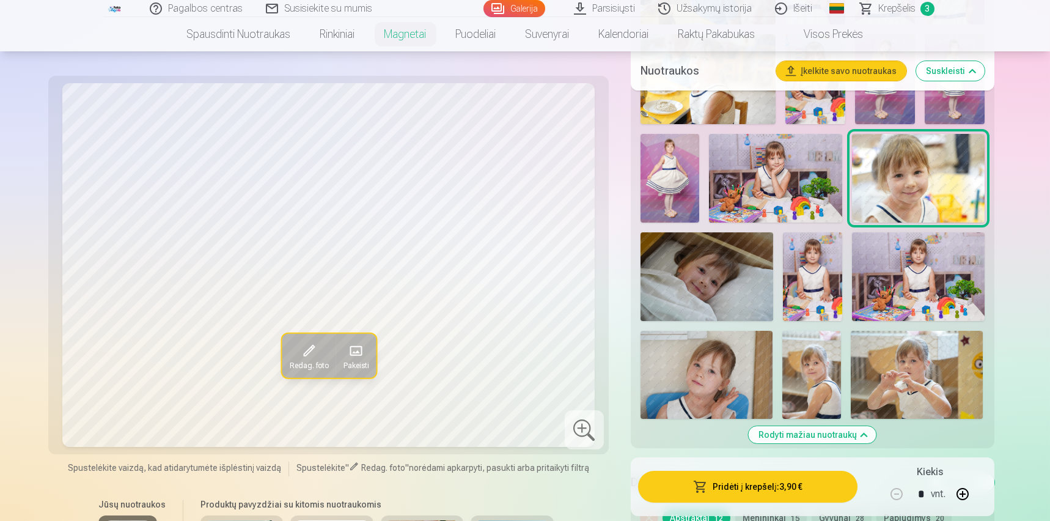
click at [310, 359] on span at bounding box center [308, 351] width 20 height 20
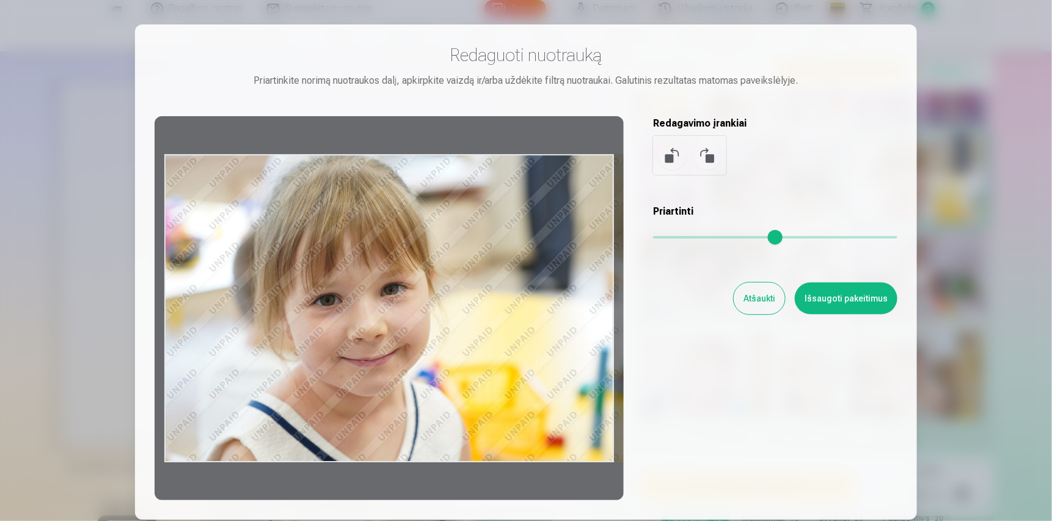
drag, startPoint x: 581, startPoint y: 434, endPoint x: 627, endPoint y: 436, distance: 46.5
click at [627, 436] on div "Redaguoti nuotrauką Priartinkite norimą nuotraukos dalį, apkirpkite vaizdą ir/a…" at bounding box center [526, 272] width 743 height 456
click at [658, 238] on input "range" at bounding box center [775, 237] width 244 height 2
click at [711, 160] on button at bounding box center [706, 155] width 29 height 29
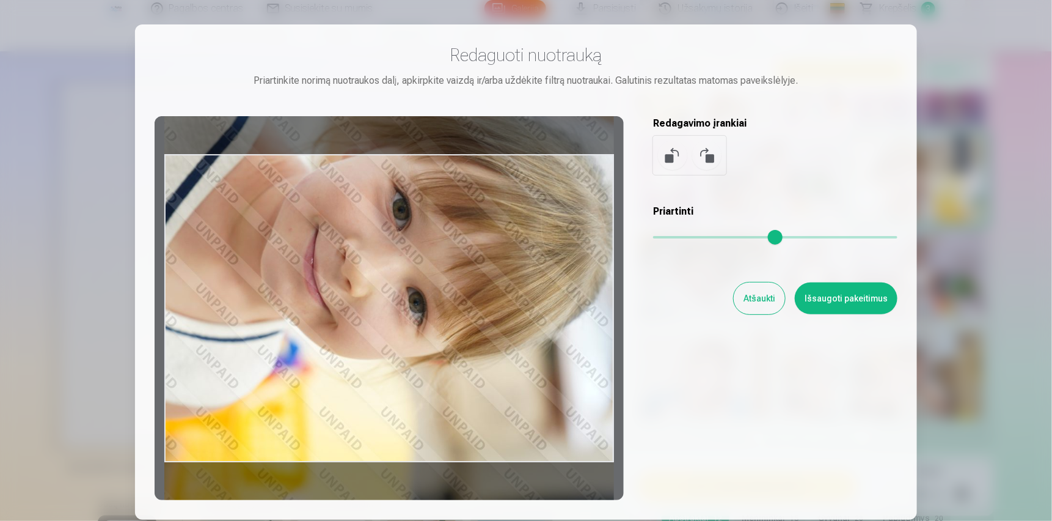
click at [709, 161] on button at bounding box center [706, 155] width 29 height 29
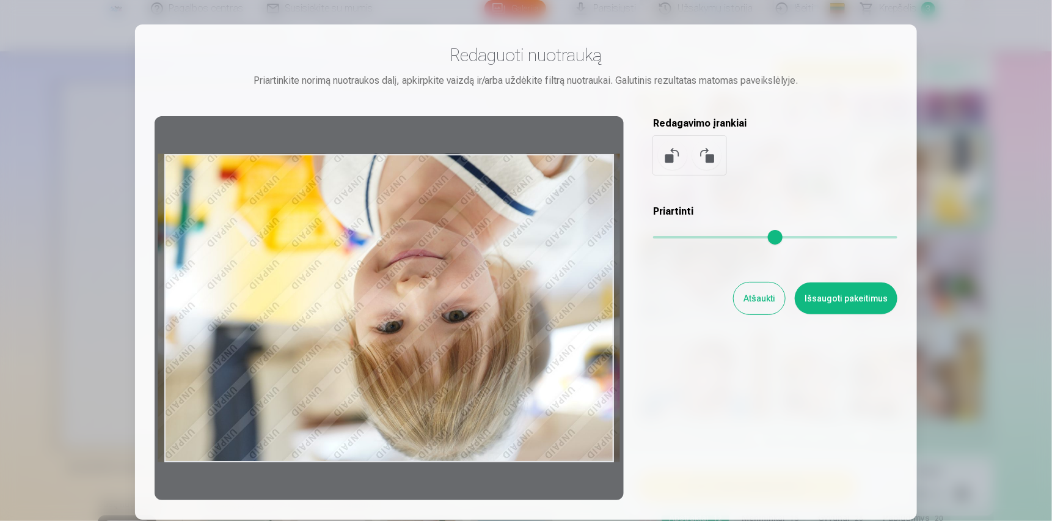
click at [709, 161] on button at bounding box center [706, 155] width 29 height 29
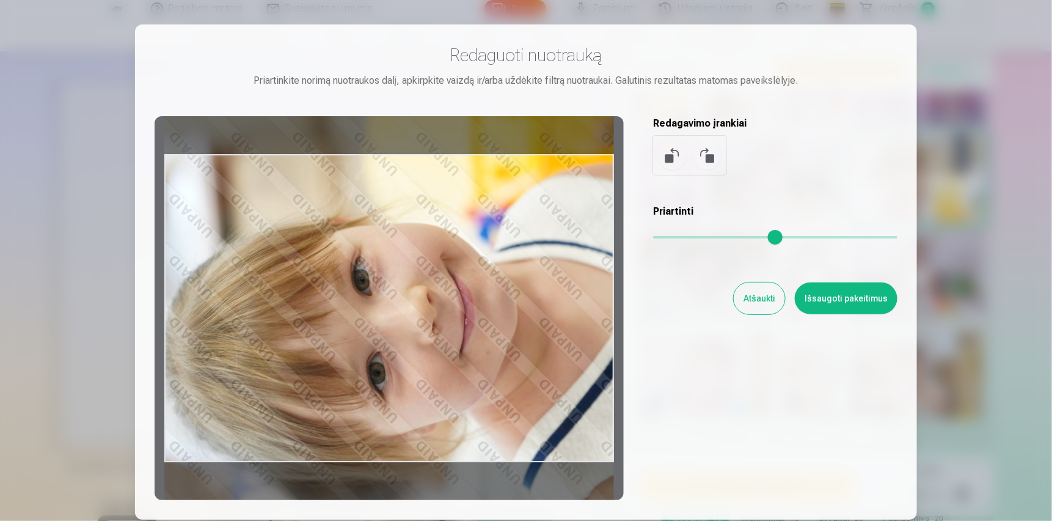
drag, startPoint x: 513, startPoint y: 291, endPoint x: 511, endPoint y: 257, distance: 33.6
click at [511, 257] on div at bounding box center [389, 308] width 469 height 384
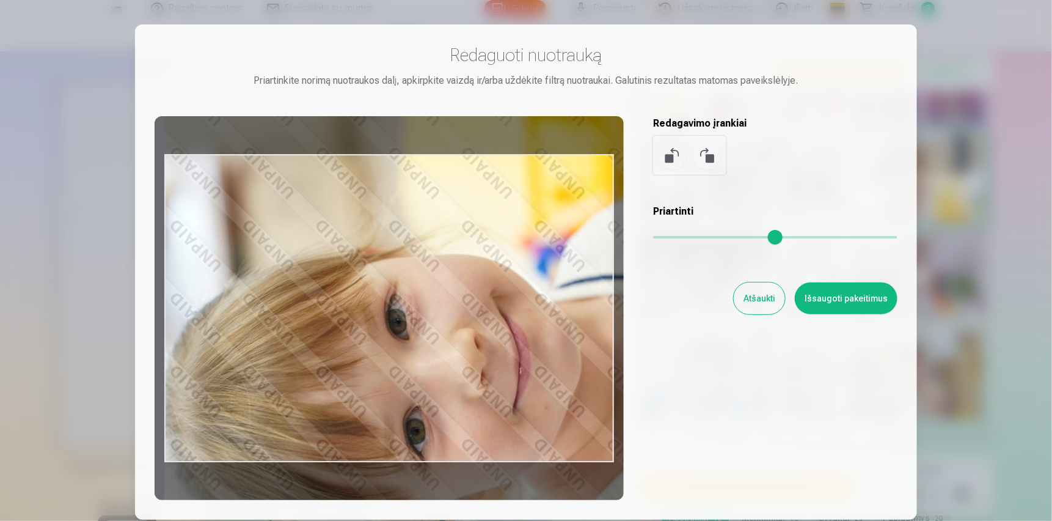
type input "*"
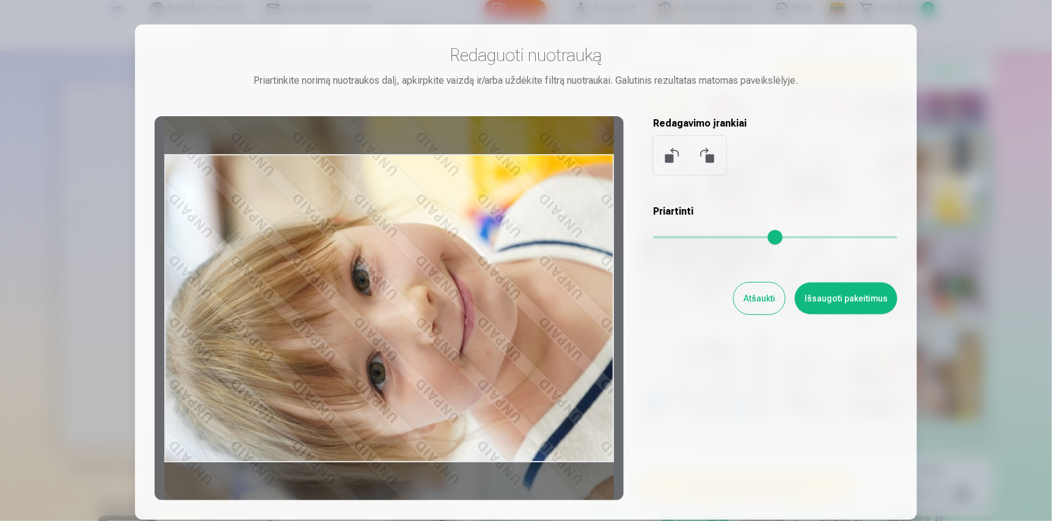
drag, startPoint x: 660, startPoint y: 232, endPoint x: 513, endPoint y: 239, distance: 147.4
click at [653, 236] on input "range" at bounding box center [775, 237] width 244 height 2
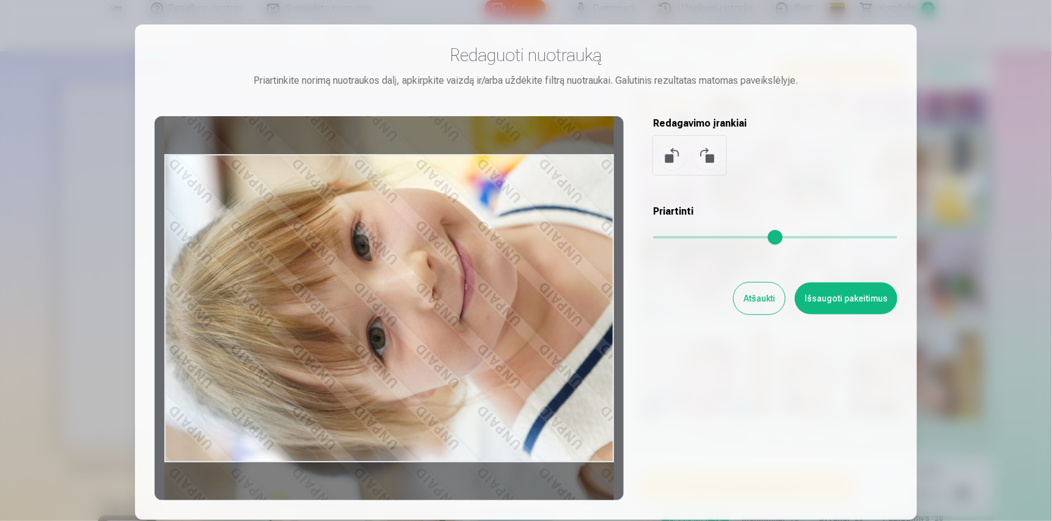
drag, startPoint x: 403, startPoint y: 275, endPoint x: 409, endPoint y: 240, distance: 35.4
click at [409, 240] on div at bounding box center [389, 308] width 469 height 384
click at [675, 148] on button at bounding box center [672, 155] width 29 height 29
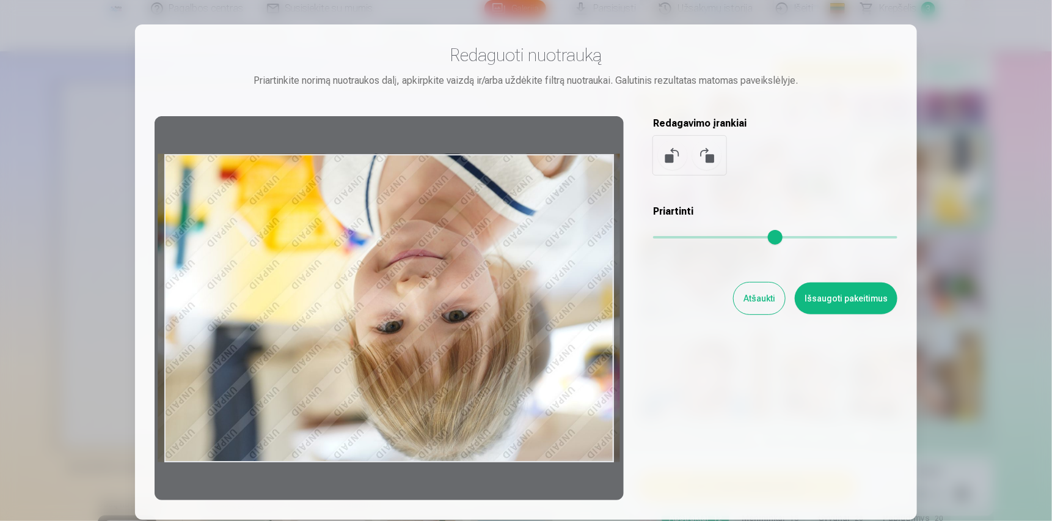
click at [675, 148] on button at bounding box center [672, 155] width 29 height 29
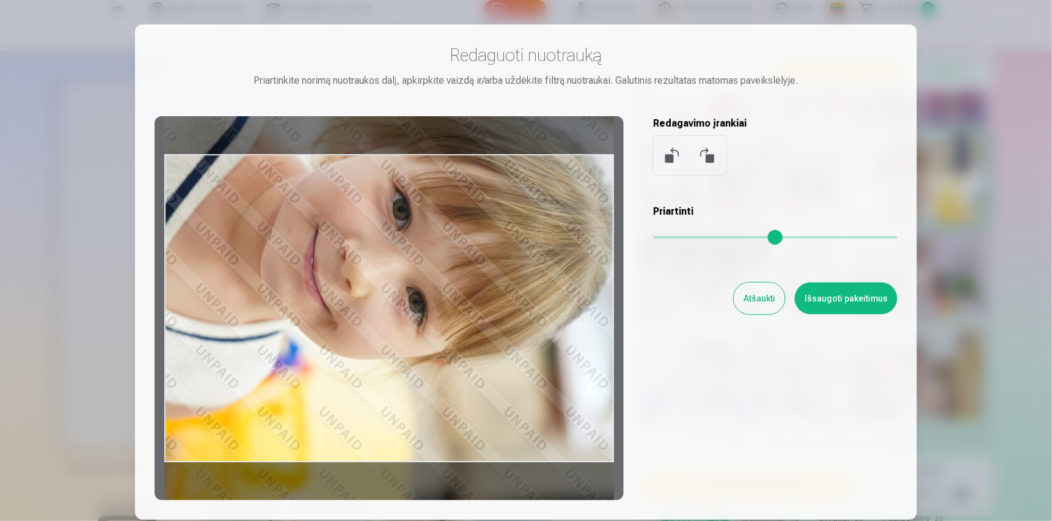
click at [675, 148] on button at bounding box center [672, 155] width 29 height 29
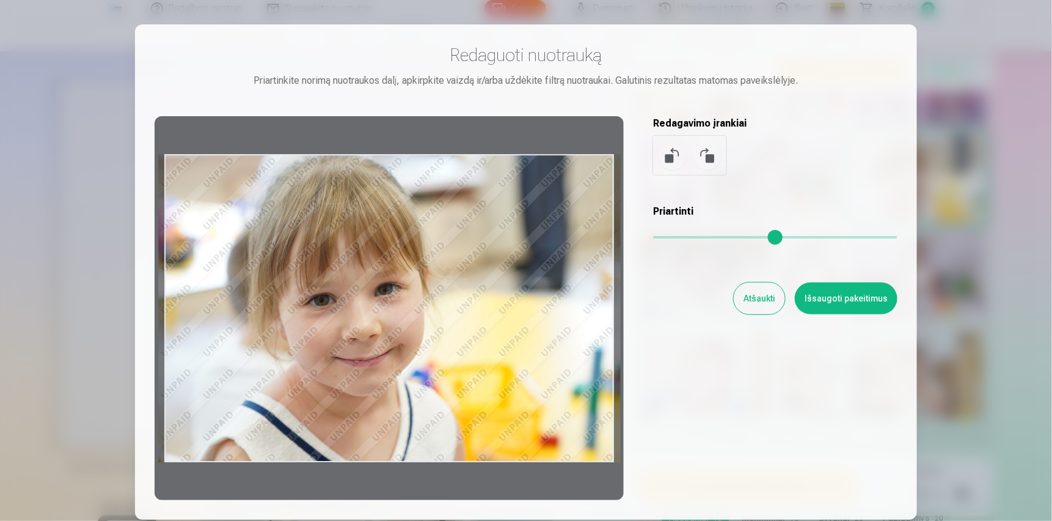
click at [755, 298] on button "Atšaukti" at bounding box center [759, 298] width 51 height 32
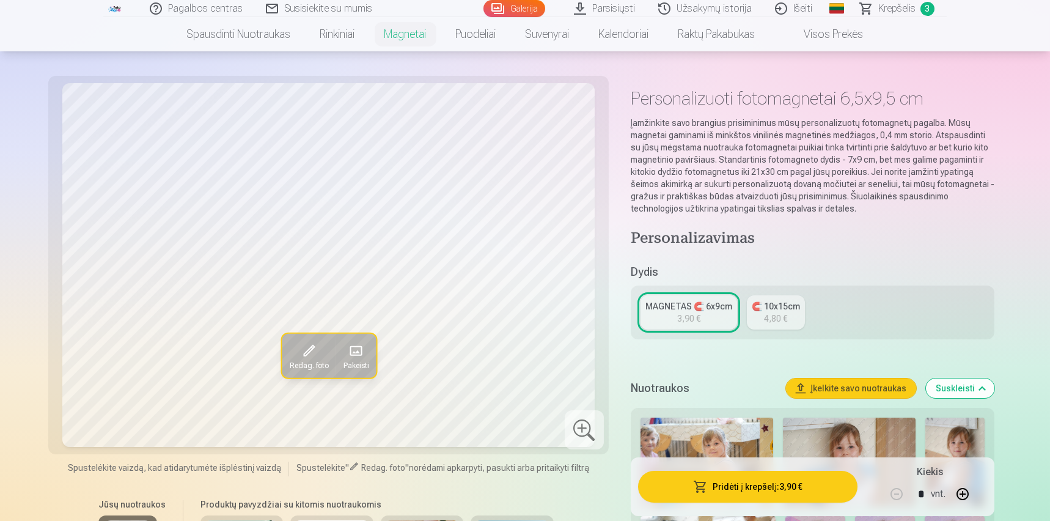
scroll to position [0, 0]
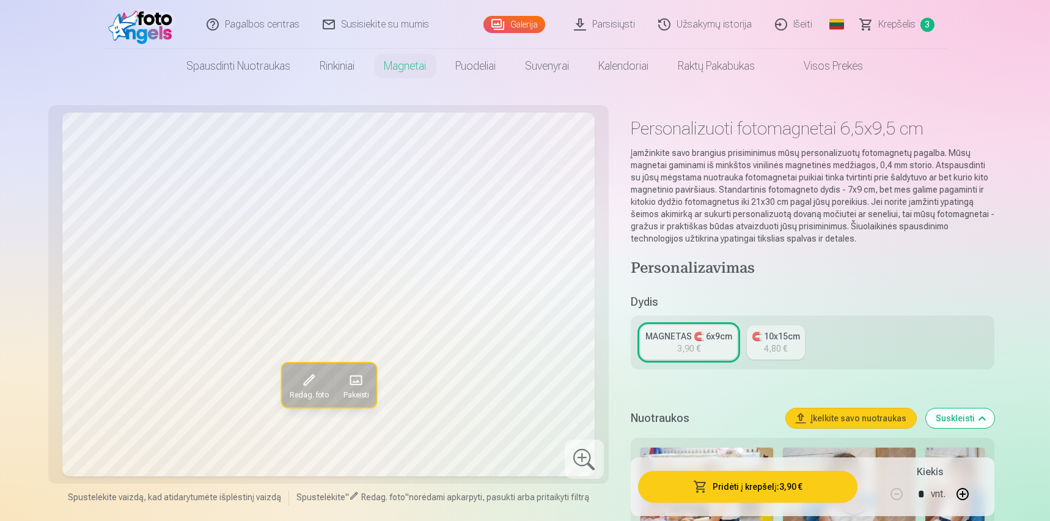
click at [900, 17] on span "Krepšelis" at bounding box center [896, 24] width 37 height 15
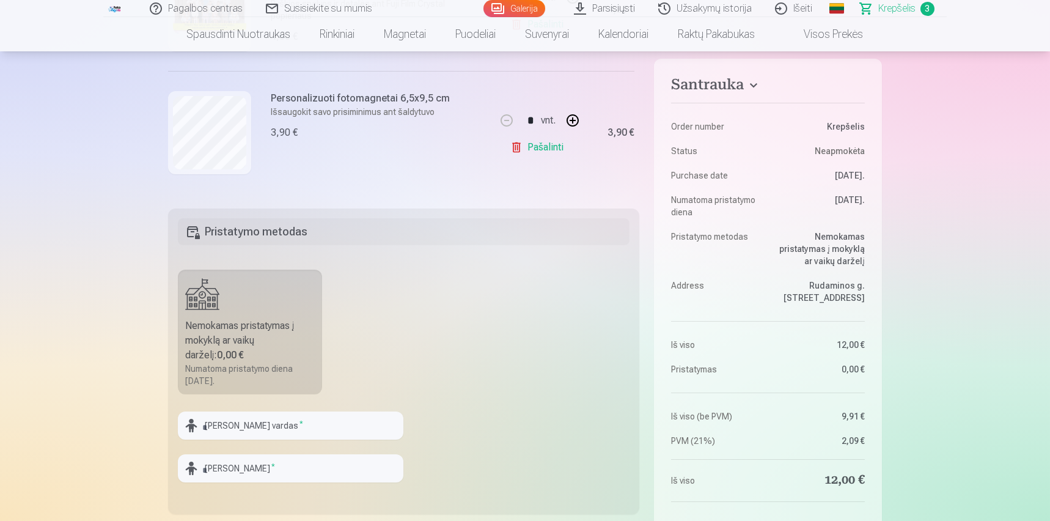
scroll to position [244, 0]
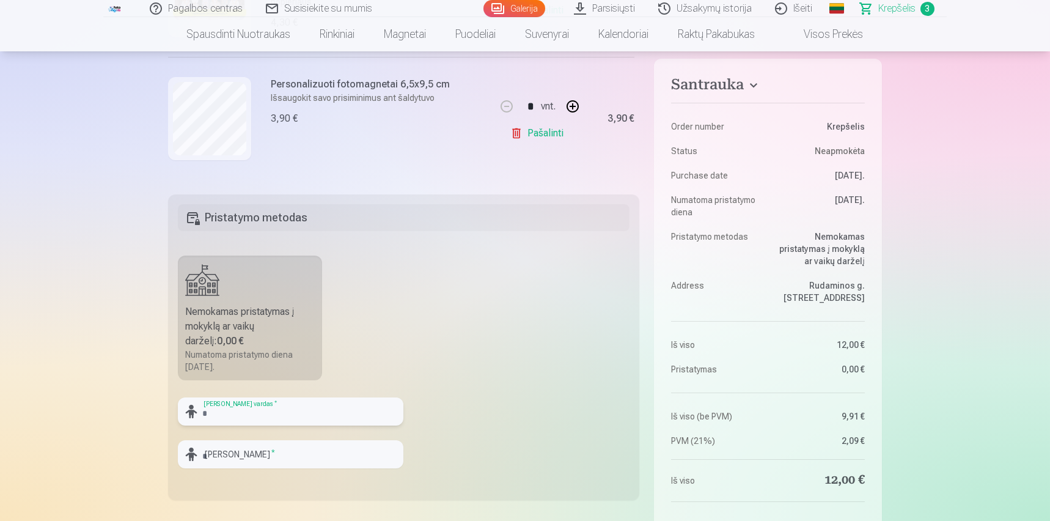
click at [292, 414] on input "text" at bounding box center [290, 411] width 225 height 28
type input "*****"
click at [314, 455] on input "text" at bounding box center [290, 454] width 225 height 28
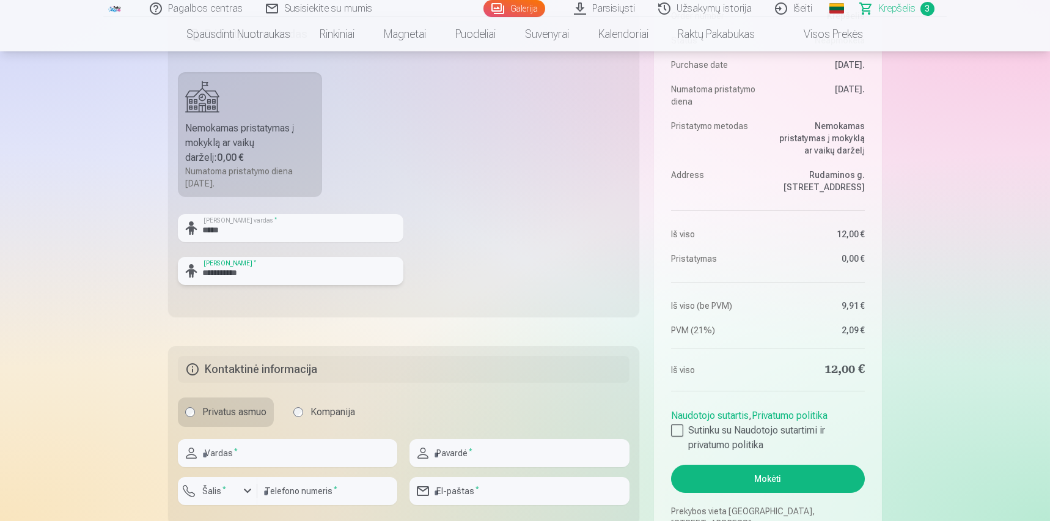
scroll to position [428, 0]
type input "**********"
click at [272, 450] on input "text" at bounding box center [287, 453] width 219 height 28
click at [511, 371] on h5 "Kontaktinė informacija" at bounding box center [404, 369] width 452 height 27
click at [280, 452] on input "text" at bounding box center [287, 453] width 219 height 28
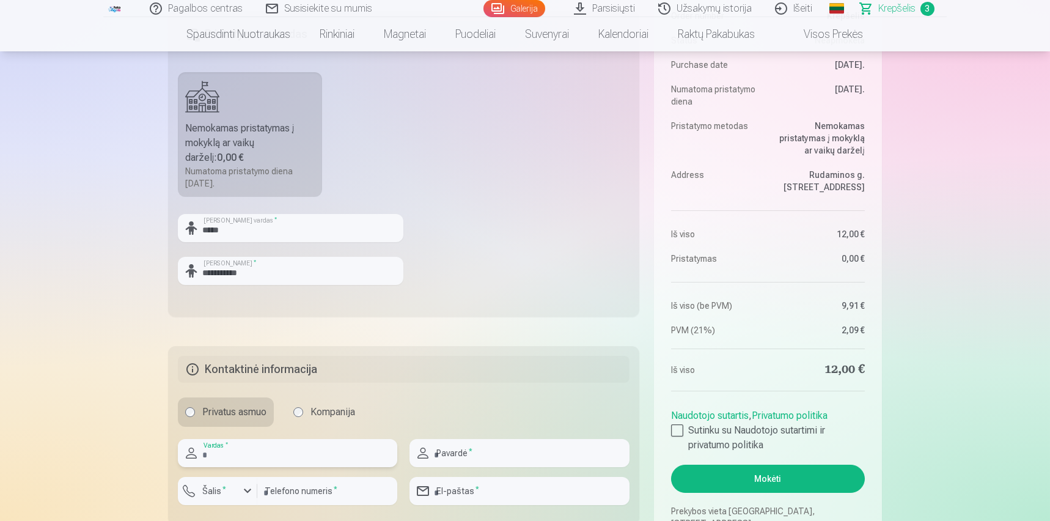
type input "****"
type input "**********"
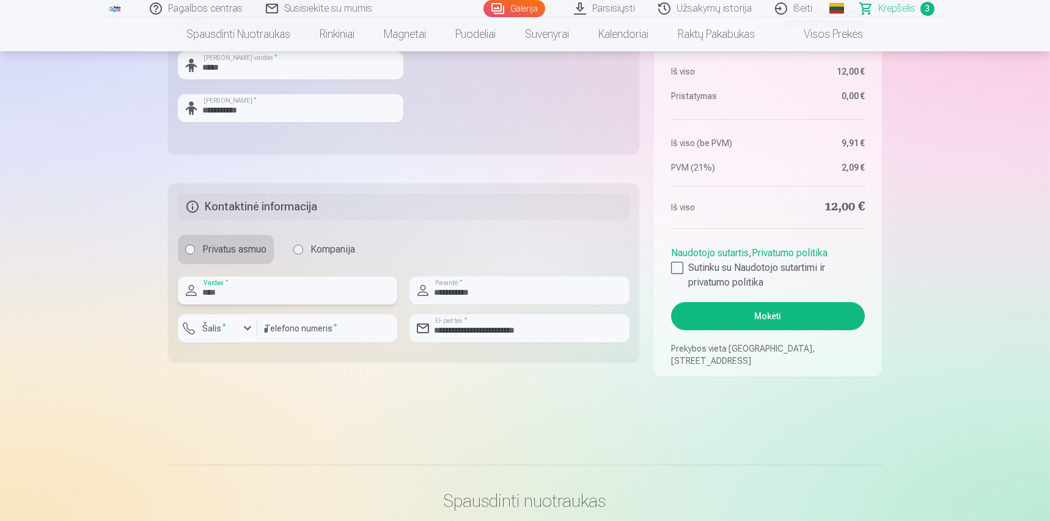
scroll to position [611, 0]
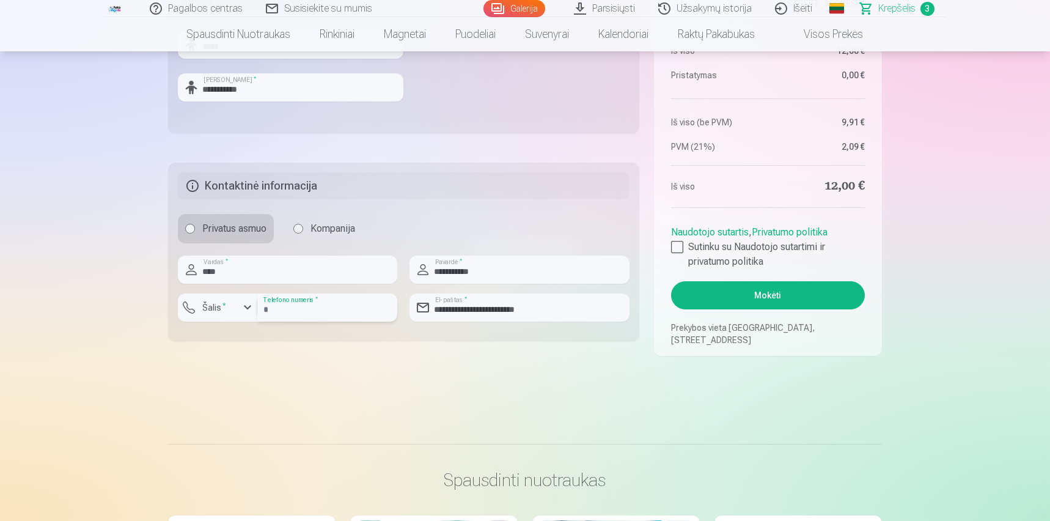
click at [359, 302] on input "number" at bounding box center [327, 307] width 140 height 28
click at [244, 310] on div "button" at bounding box center [247, 307] width 15 height 15
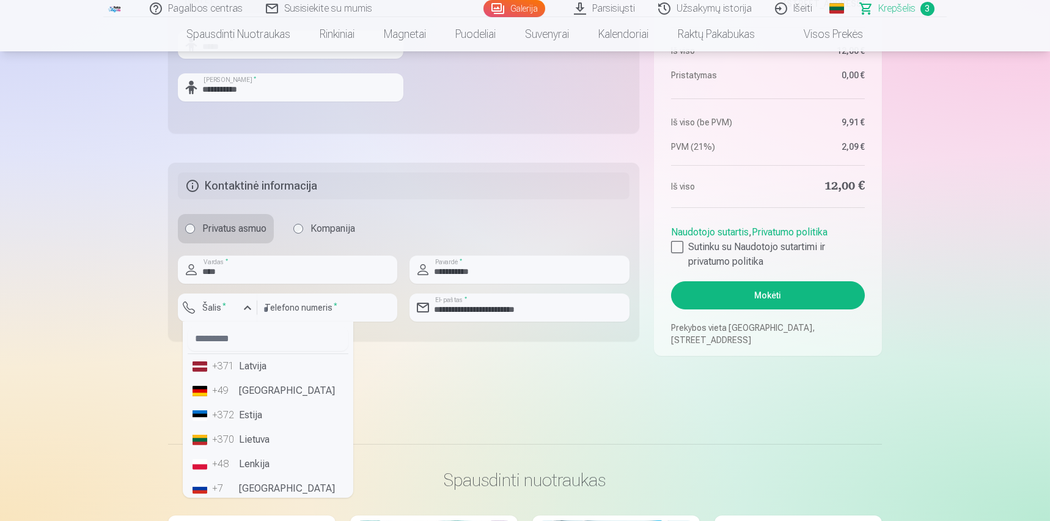
click at [254, 436] on li "+370 Lietuva" at bounding box center [268, 439] width 161 height 24
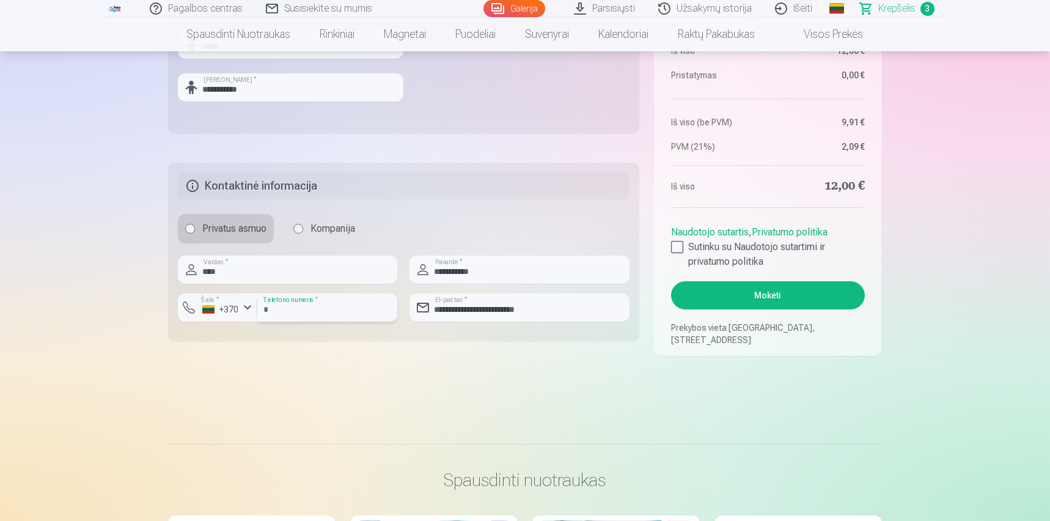
click at [269, 304] on input "*********" at bounding box center [327, 307] width 140 height 28
type input "********"
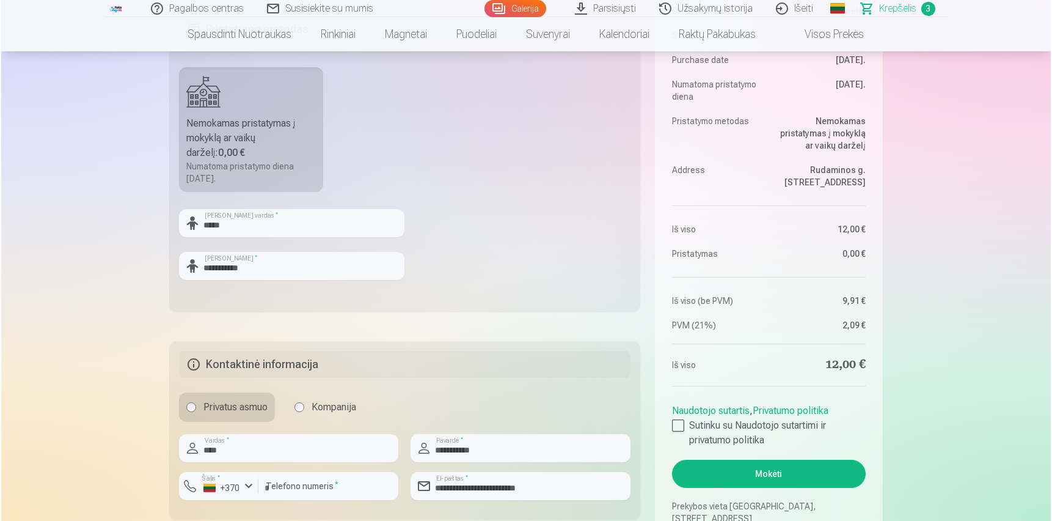
scroll to position [489, 0]
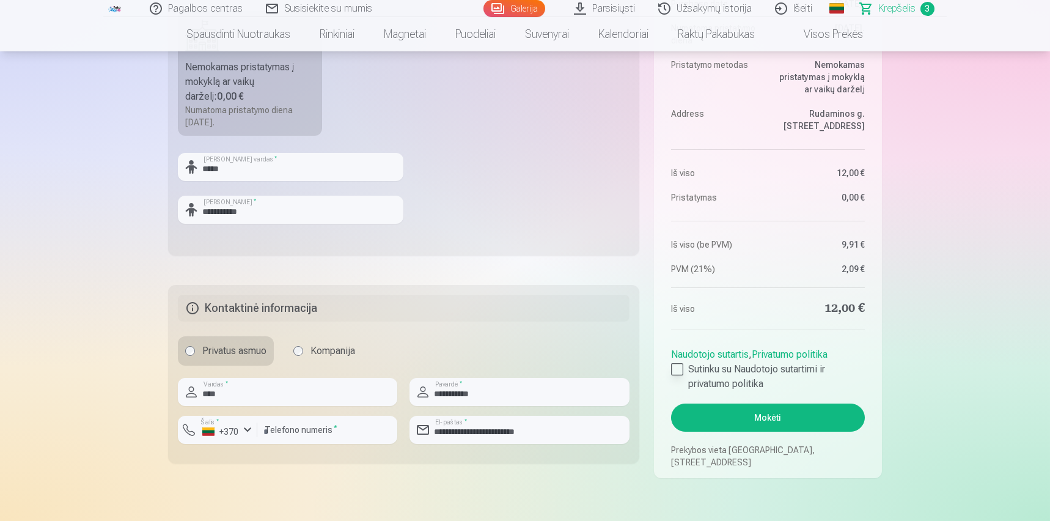
click at [678, 372] on div at bounding box center [677, 369] width 12 height 12
click at [801, 409] on button "Mokėti" at bounding box center [768, 417] width 194 height 28
